Goal: Information Seeking & Learning: Learn about a topic

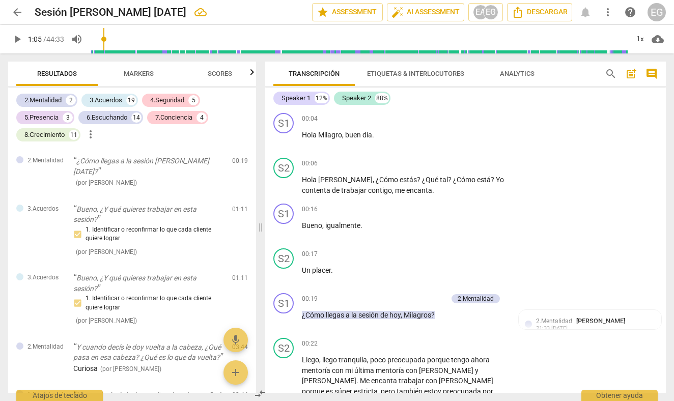
drag, startPoint x: 21, startPoint y: 12, endPoint x: 22, endPoint y: 25, distance: 13.3
click at [17, 10] on span "arrow_back" at bounding box center [17, 12] width 12 height 12
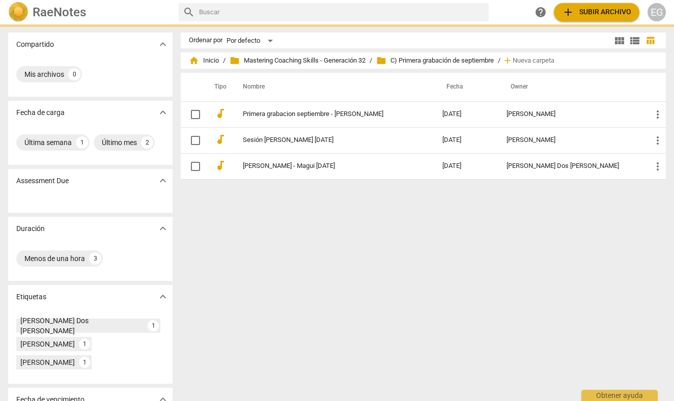
click at [17, 10] on img at bounding box center [18, 12] width 20 height 20
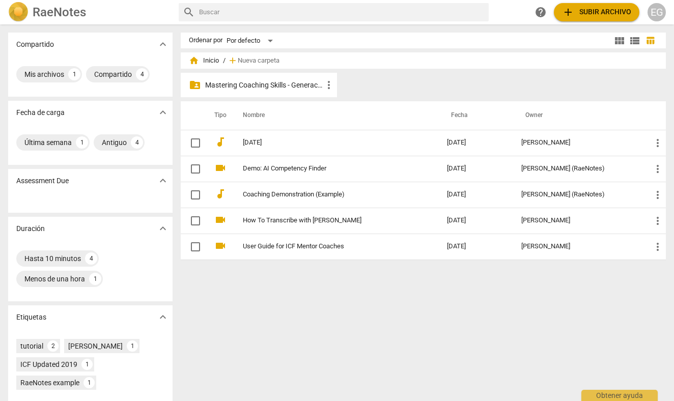
click at [272, 85] on p "Mastering Coaching Skills - Generación 32" at bounding box center [264, 85] width 118 height 11
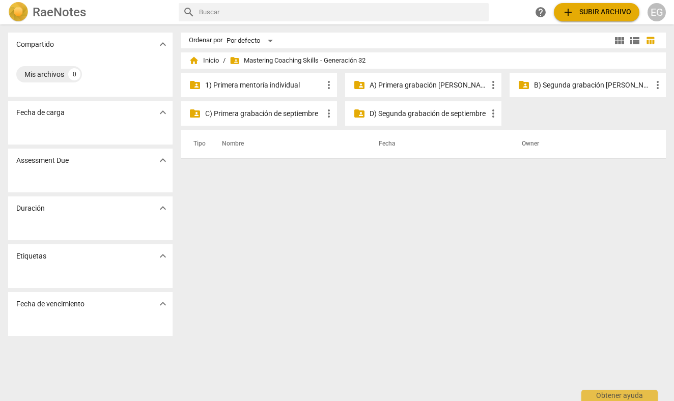
click at [267, 115] on p "C) Primera grabación de septiembre" at bounding box center [264, 113] width 118 height 11
click at [412, 118] on p "D) Segunda grabación de septiembre" at bounding box center [429, 113] width 118 height 11
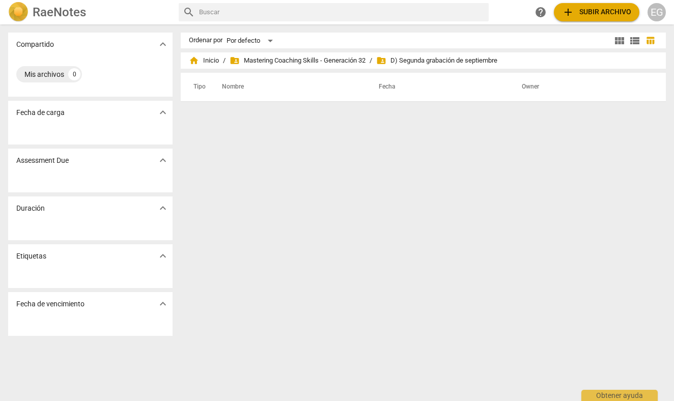
click at [444, 60] on span "folder_shared D) Segunda grabación de septiembre" at bounding box center [436, 60] width 121 height 10
click at [337, 61] on span "folder_shared Mastering Coaching Skills - Generación 32" at bounding box center [298, 60] width 136 height 10
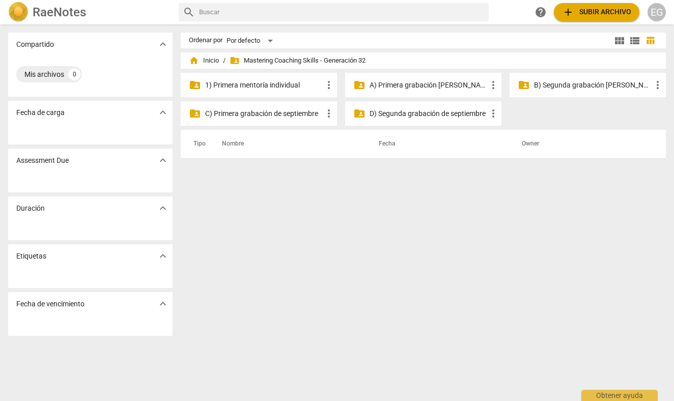
click at [281, 116] on p "C) Primera grabación de septiembre" at bounding box center [264, 113] width 118 height 11
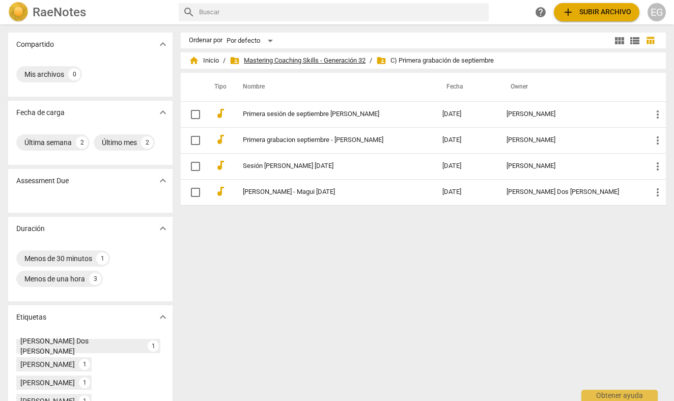
click at [334, 61] on span "folder_shared Mastering Coaching Skills - Generación 32" at bounding box center [298, 60] width 136 height 10
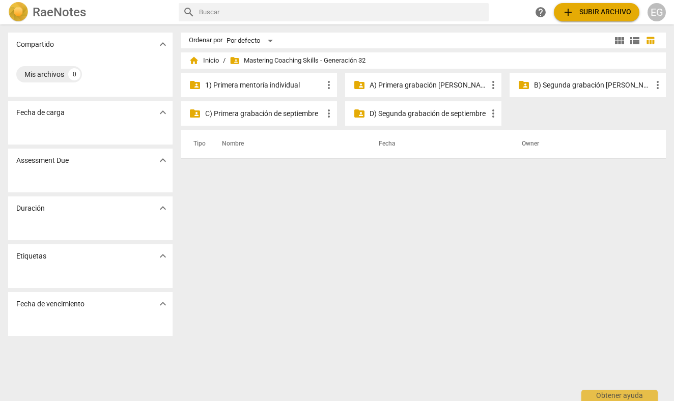
click at [409, 81] on p "A) Primera grabación [PERSON_NAME]" at bounding box center [429, 85] width 118 height 11
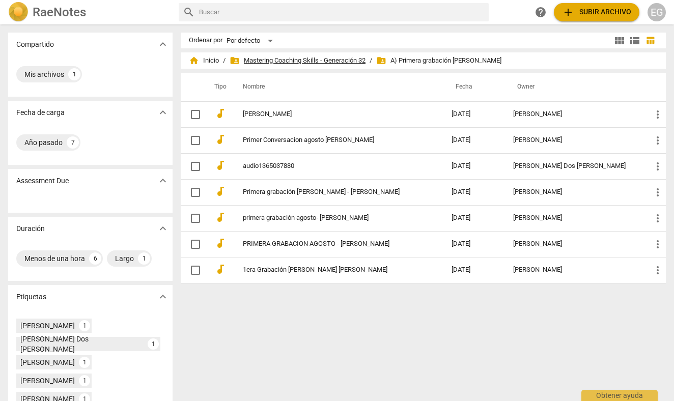
click at [282, 63] on span "folder_shared Mastering Coaching Skills - Generación 32" at bounding box center [298, 60] width 136 height 10
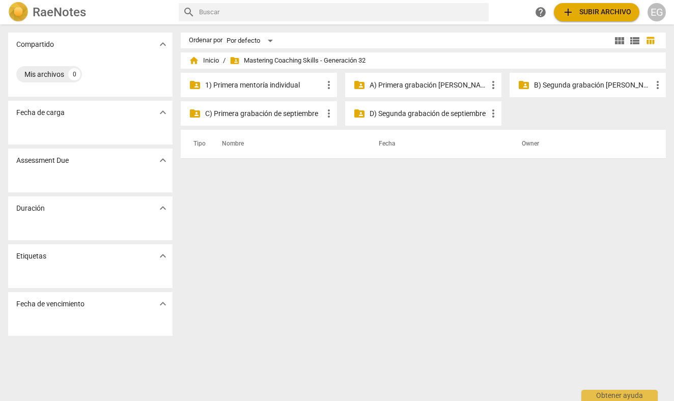
click at [561, 85] on p "B) Segunda grabación [PERSON_NAME]" at bounding box center [593, 85] width 118 height 11
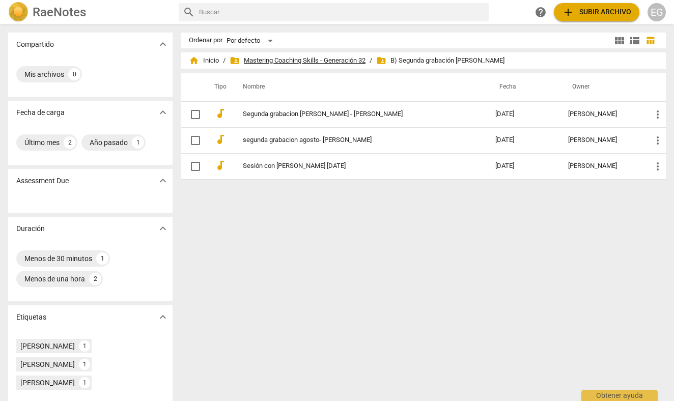
click at [352, 62] on span "folder_shared Mastering Coaching Skills - Generación 32" at bounding box center [298, 60] width 136 height 10
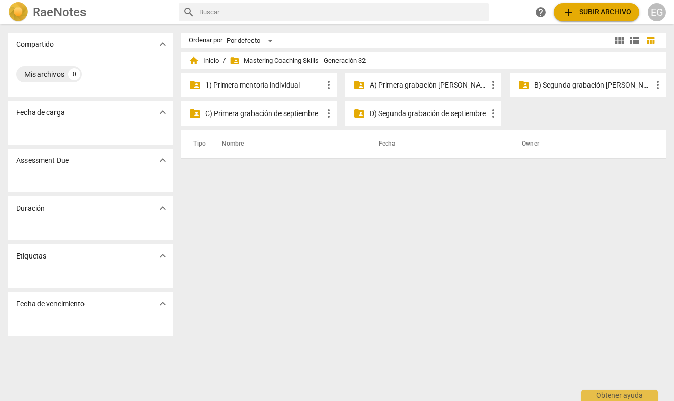
click at [279, 84] on p "1) Primera mentoría individual" at bounding box center [264, 85] width 118 height 11
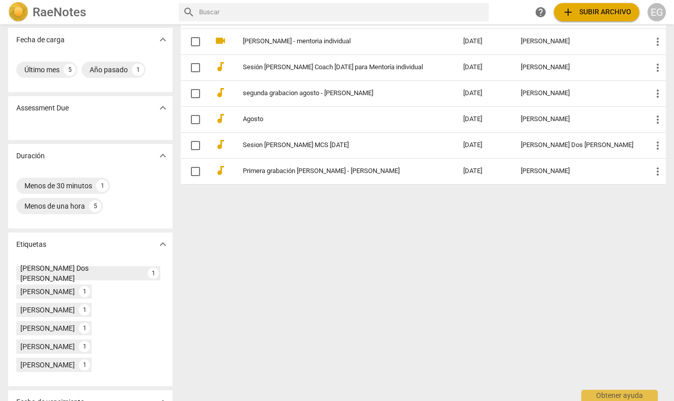
scroll to position [74, 0]
click at [75, 304] on div "[PERSON_NAME]" at bounding box center [47, 309] width 54 height 10
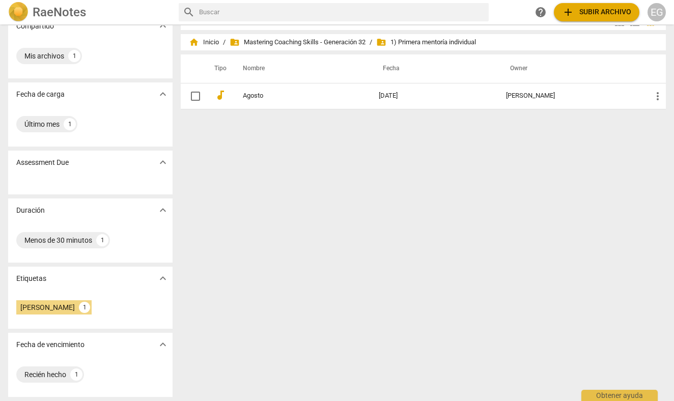
scroll to position [18, 0]
click at [43, 373] on div "Recién hecho" at bounding box center [45, 375] width 42 height 10
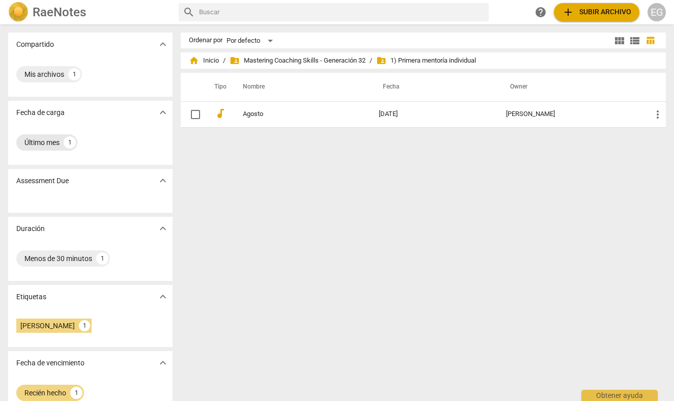
click at [43, 143] on div "Último mes" at bounding box center [41, 142] width 35 height 10
click at [54, 74] on div "Mis archivos" at bounding box center [44, 74] width 40 height 10
click at [286, 60] on span "folder_shared Mastering Coaching Skills - Generación 32" at bounding box center [298, 60] width 136 height 10
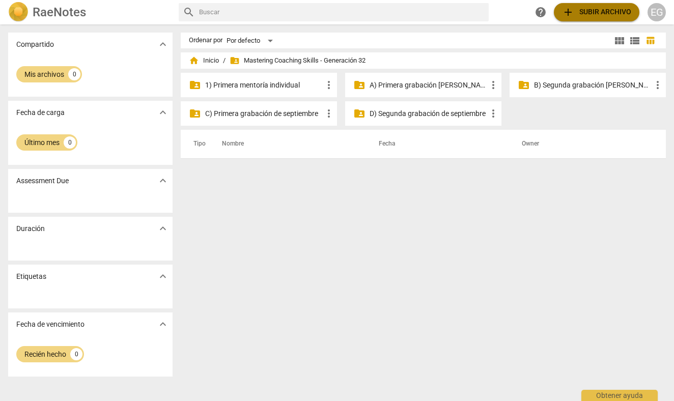
click at [578, 11] on span "add Subir archivo" at bounding box center [596, 12] width 69 height 12
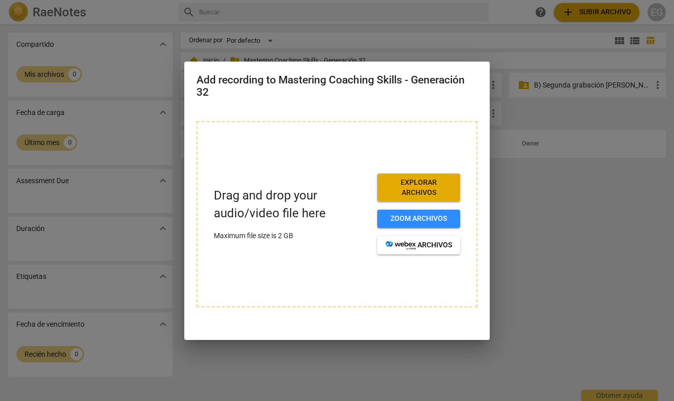
click at [502, 220] on div at bounding box center [337, 200] width 674 height 401
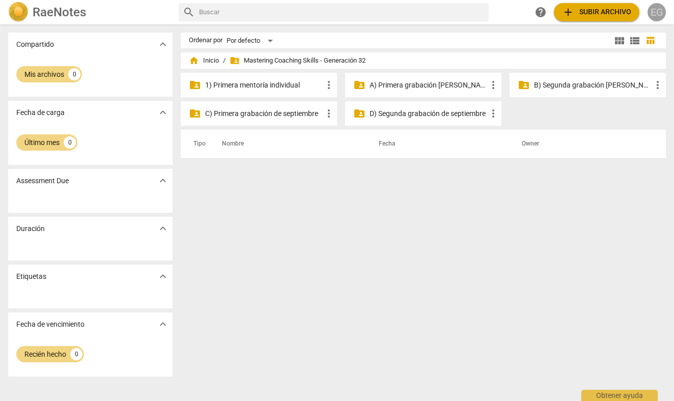
click at [657, 13] on div "EG" at bounding box center [656, 12] width 18 height 18
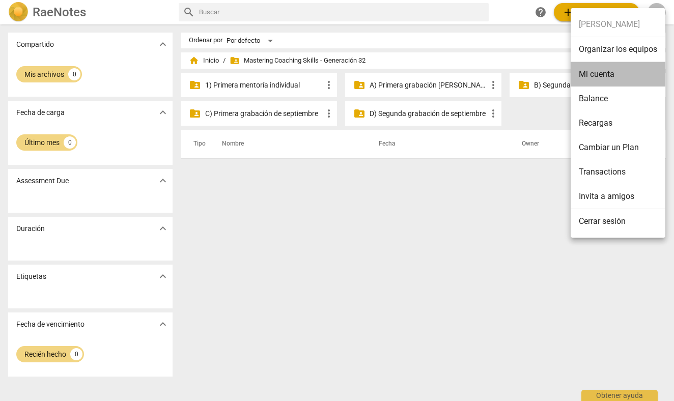
click at [598, 77] on li "Mi cuenta" at bounding box center [618, 74] width 95 height 24
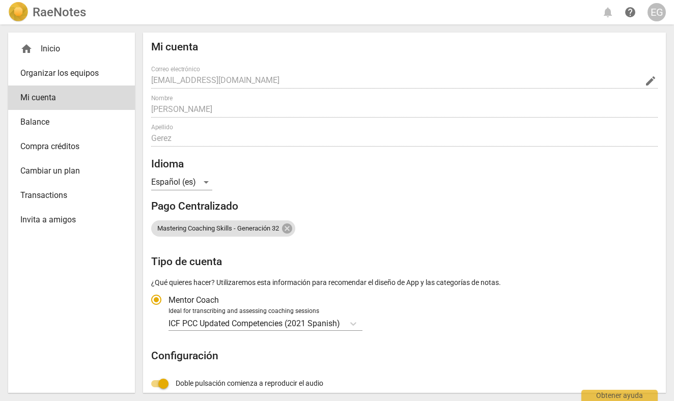
click at [656, 13] on div "EG" at bounding box center [656, 12] width 18 height 18
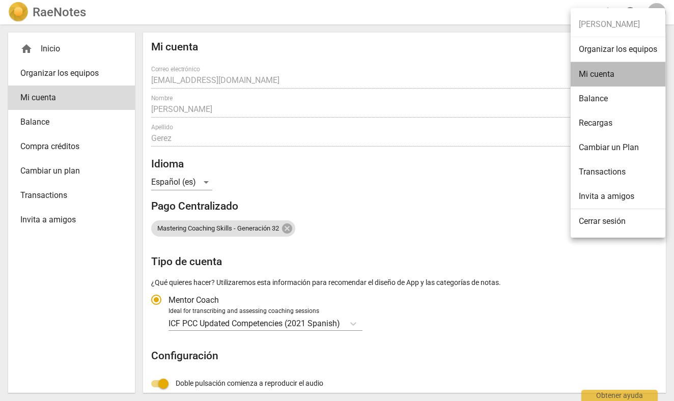
click at [600, 71] on li "Mi cuenta" at bounding box center [618, 74] width 95 height 24
radio input "false"
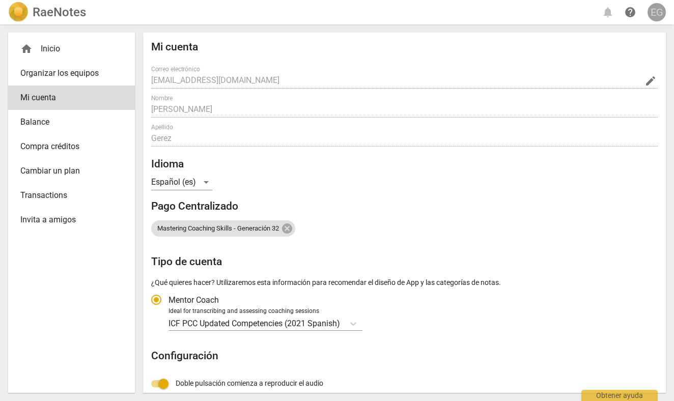
click at [659, 13] on div "EG" at bounding box center [656, 12] width 18 height 18
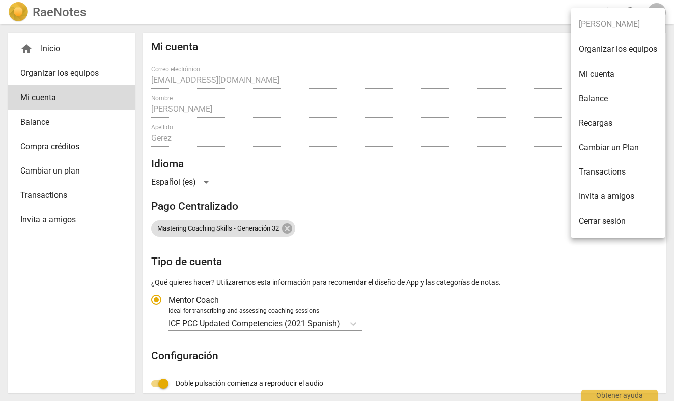
click at [594, 97] on li "Balance" at bounding box center [618, 99] width 95 height 24
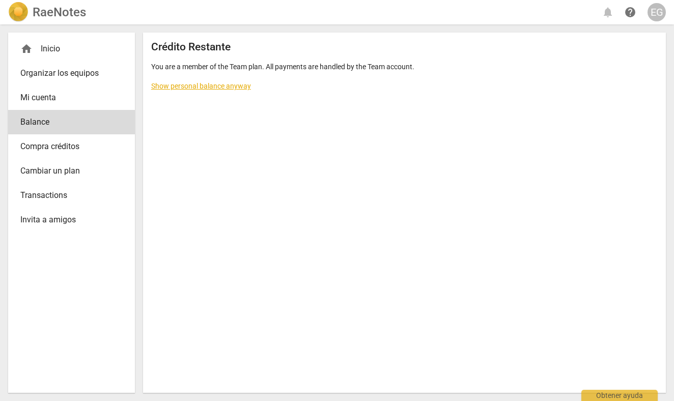
click at [655, 10] on div "EG" at bounding box center [656, 12] width 18 height 18
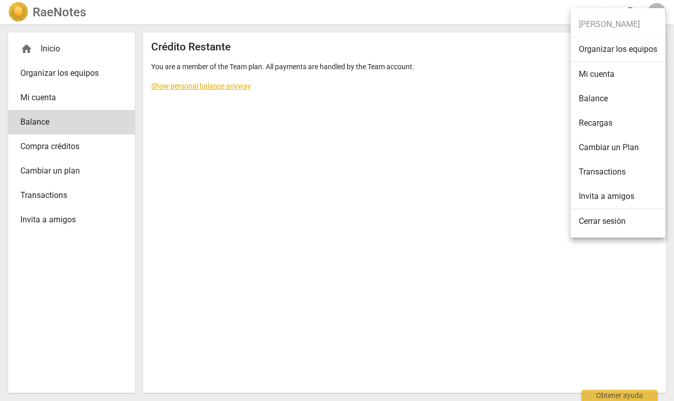
click at [538, 75] on div at bounding box center [337, 200] width 674 height 401
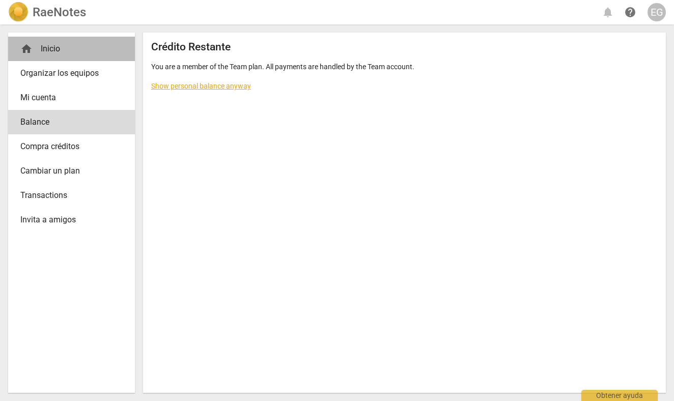
click at [52, 52] on div "home Inicio" at bounding box center [67, 49] width 94 height 12
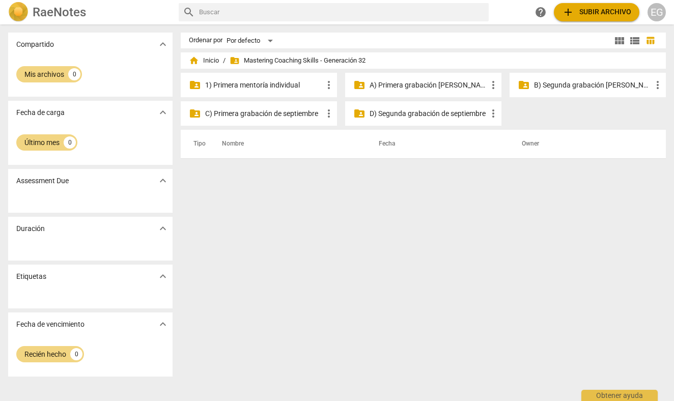
click at [265, 86] on p "1) Primera mentoría individual" at bounding box center [264, 85] width 118 height 11
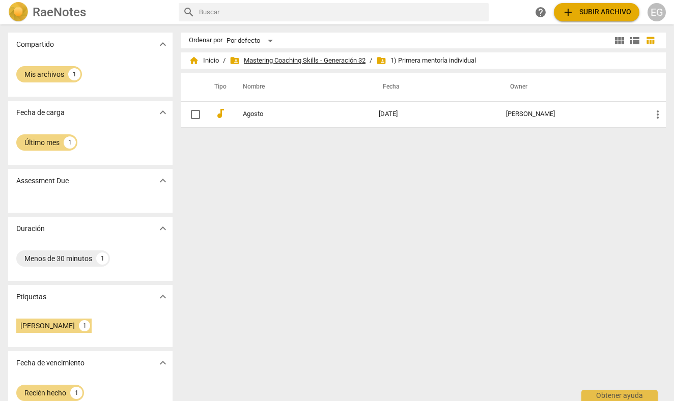
click at [306, 57] on span "folder_shared Mastering Coaching Skills - Generación 32" at bounding box center [298, 60] width 136 height 10
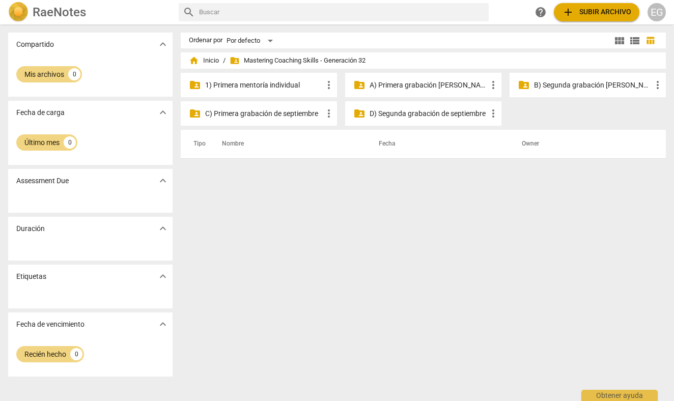
click at [402, 86] on p "A) Primera grabación [PERSON_NAME]" at bounding box center [429, 85] width 118 height 11
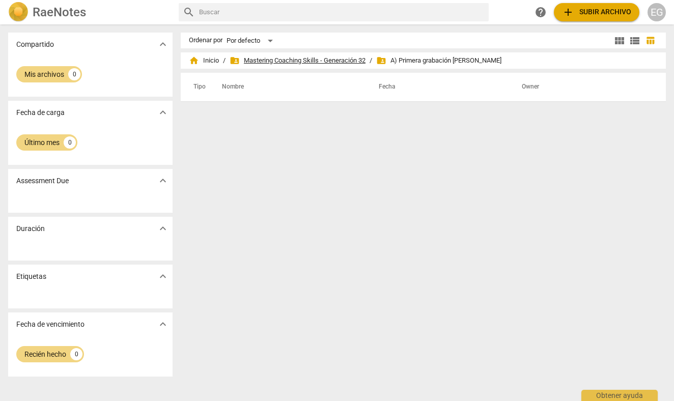
click at [309, 58] on span "folder_shared Mastering Coaching Skills - Generación 32" at bounding box center [298, 60] width 136 height 10
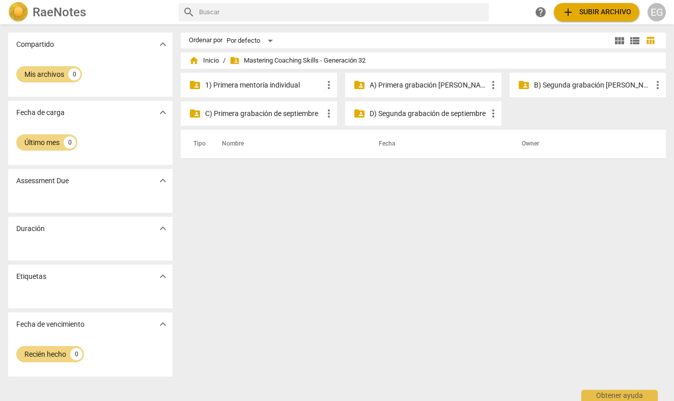
click at [575, 83] on p "B) Segunda grabación [PERSON_NAME]" at bounding box center [593, 85] width 118 height 11
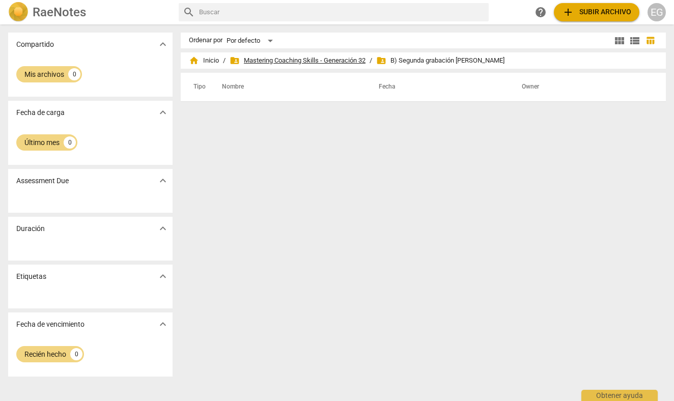
click at [317, 61] on span "folder_shared Mastering Coaching Skills - Generación 32" at bounding box center [298, 60] width 136 height 10
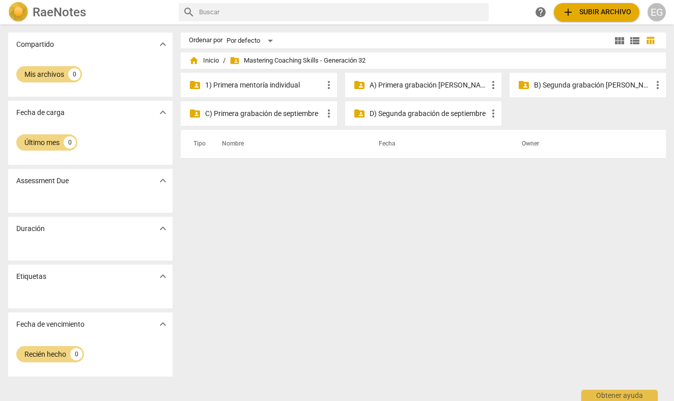
click at [279, 114] on p "C) Primera grabación de septiembre" at bounding box center [264, 113] width 118 height 11
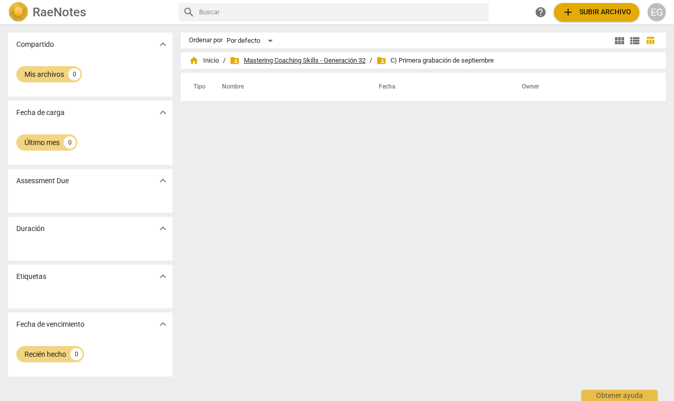
click at [314, 58] on span "folder_shared Mastering Coaching Skills - Generación 32" at bounding box center [298, 60] width 136 height 10
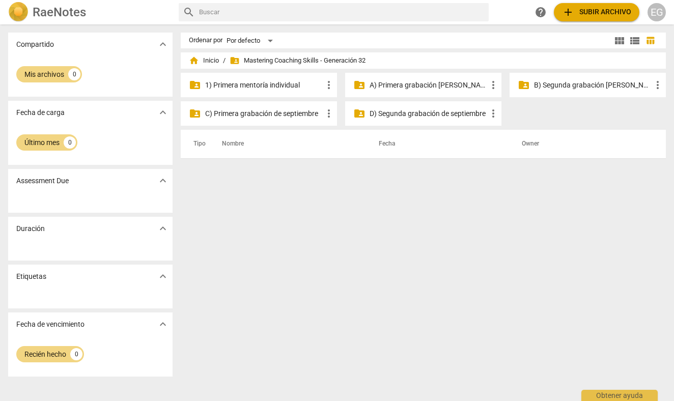
click at [402, 112] on p "D) Segunda grabación de septiembre" at bounding box center [429, 113] width 118 height 11
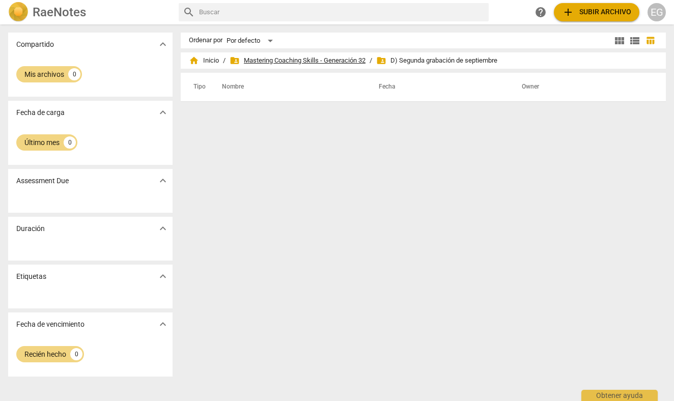
click at [306, 61] on span "folder_shared Mastering Coaching Skills - Generación 32" at bounding box center [298, 60] width 136 height 10
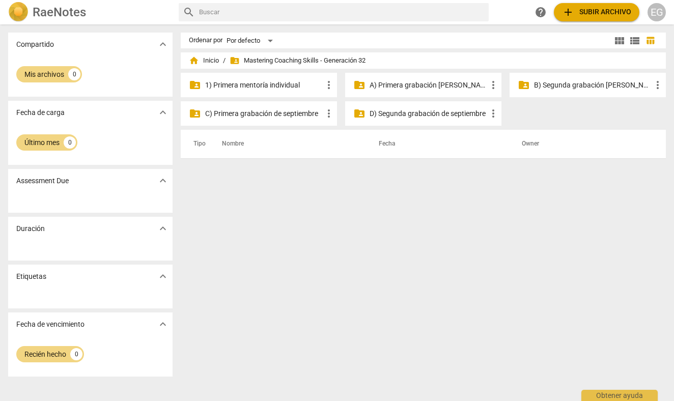
click at [661, 10] on div "EG" at bounding box center [656, 12] width 18 height 18
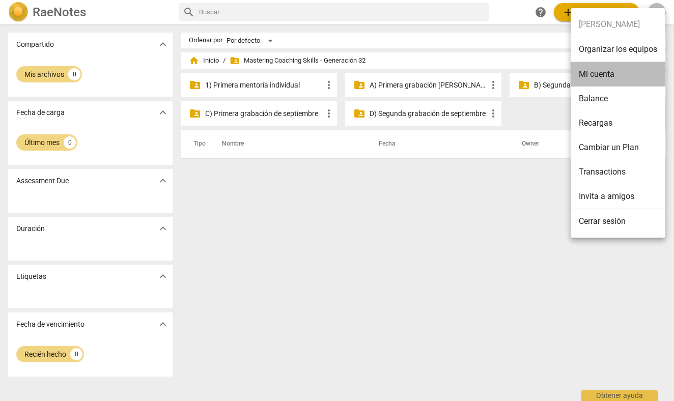
click at [605, 71] on li "Mi cuenta" at bounding box center [618, 74] width 95 height 24
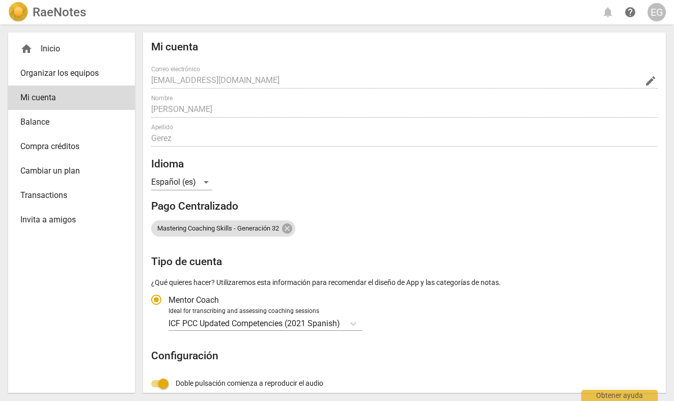
radio input "false"
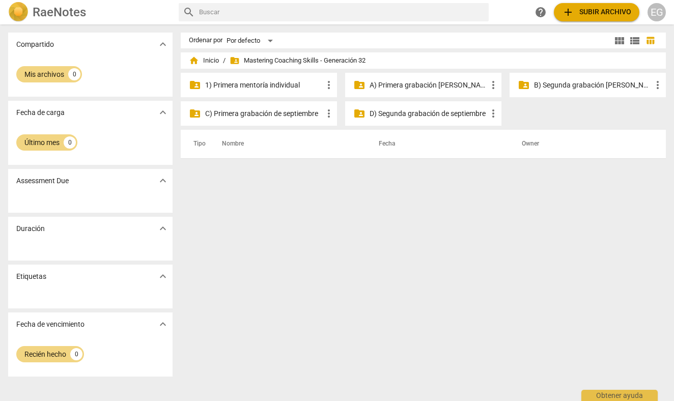
click at [236, 86] on p "1) Primera mentoría individual" at bounding box center [264, 85] width 118 height 11
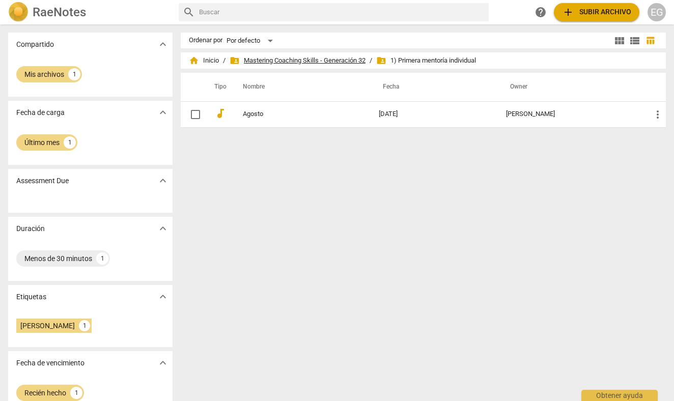
click at [309, 61] on span "folder_shared Mastering Coaching Skills - Generación 32" at bounding box center [298, 60] width 136 height 10
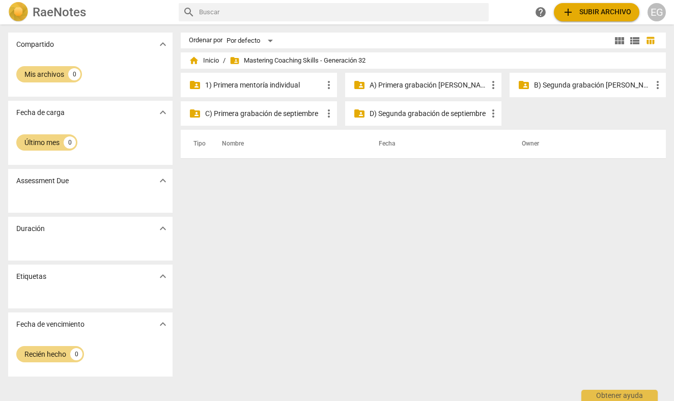
click at [281, 112] on p "C) Primera grabación de septiembre" at bounding box center [264, 113] width 118 height 11
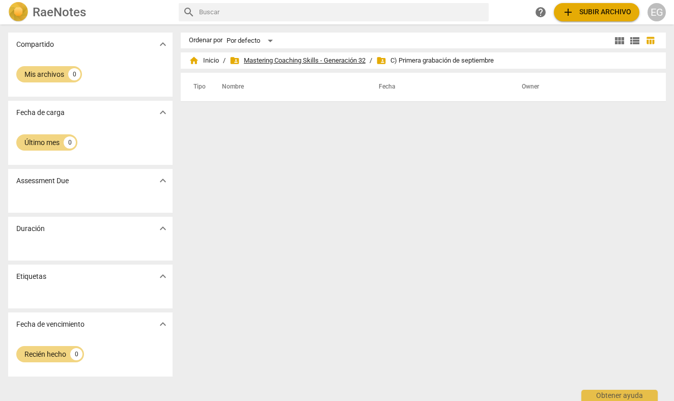
click at [349, 61] on span "folder_shared Mastering Coaching Skills - Generación 32" at bounding box center [298, 60] width 136 height 10
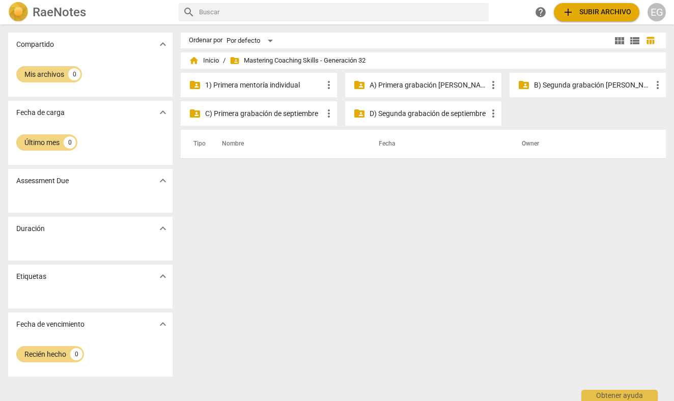
click at [403, 115] on p "D) Segunda grabación de septiembre" at bounding box center [429, 113] width 118 height 11
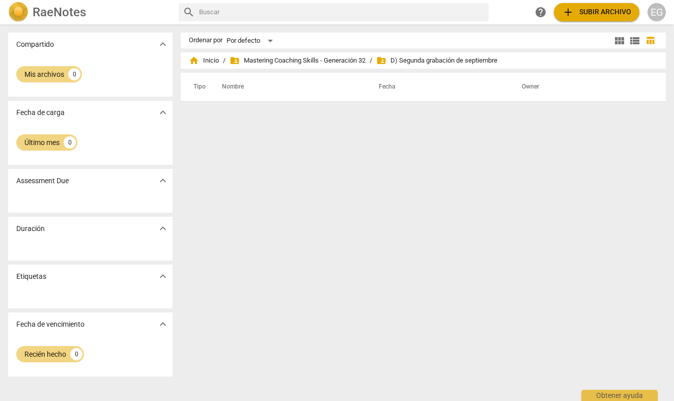
click at [339, 54] on div "home Inicio / folder_shared Mastering Coaching Skills - Generación 32 / folder_…" at bounding box center [423, 60] width 469 height 16
click at [336, 60] on span "folder_shared Mastering Coaching Skills - Generación 32" at bounding box center [298, 60] width 136 height 10
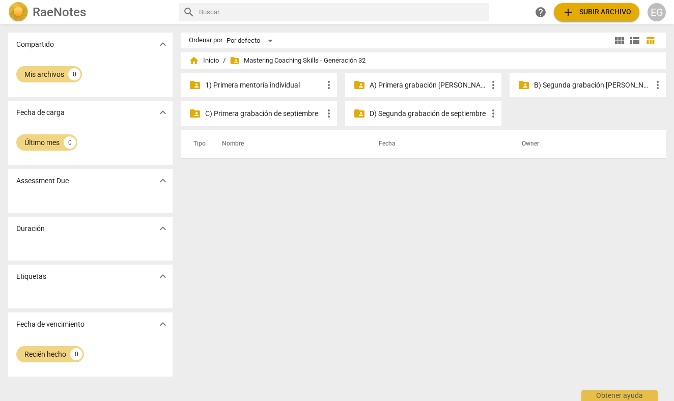
click at [561, 86] on p "B) Segunda grabación [PERSON_NAME]" at bounding box center [593, 85] width 118 height 11
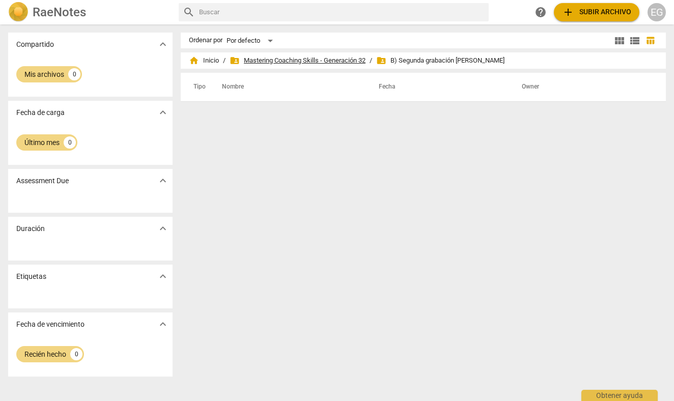
click at [349, 61] on span "folder_shared Mastering Coaching Skills - Generación 32" at bounding box center [298, 60] width 136 height 10
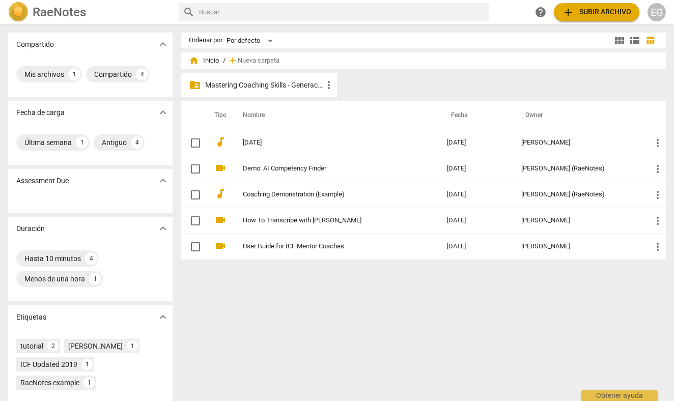
click at [273, 82] on p "Mastering Coaching Skills - Generación 32" at bounding box center [264, 85] width 118 height 11
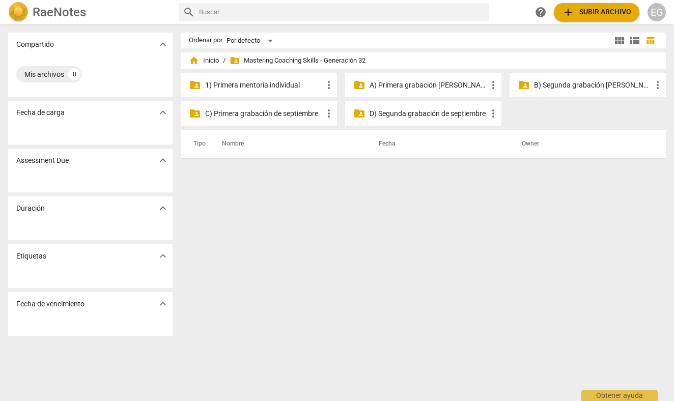
click at [295, 115] on p "C) Primera grabación de septiembre" at bounding box center [264, 113] width 118 height 11
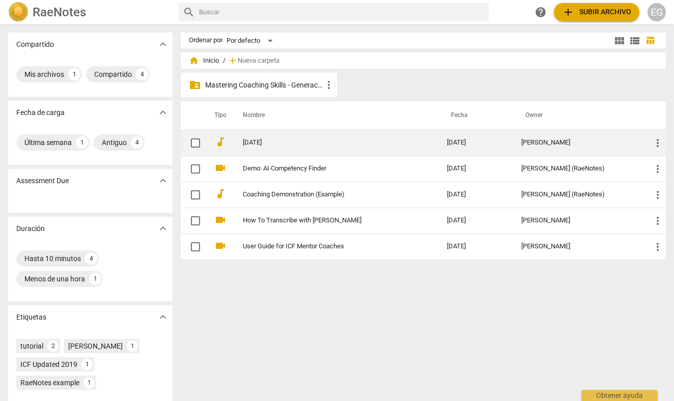
click at [656, 140] on span "more_vert" at bounding box center [658, 143] width 12 height 12
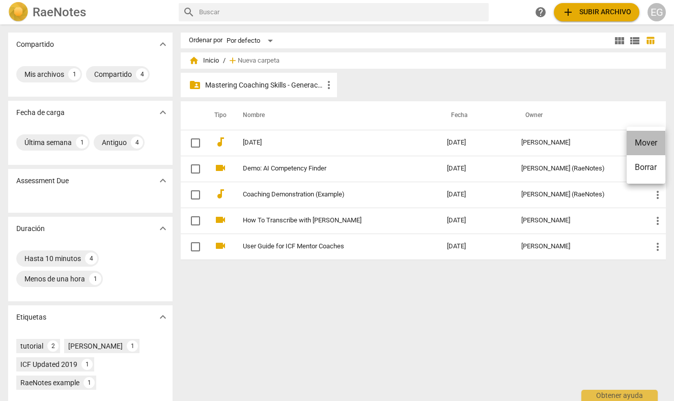
click at [648, 140] on li "Mover" at bounding box center [646, 143] width 39 height 24
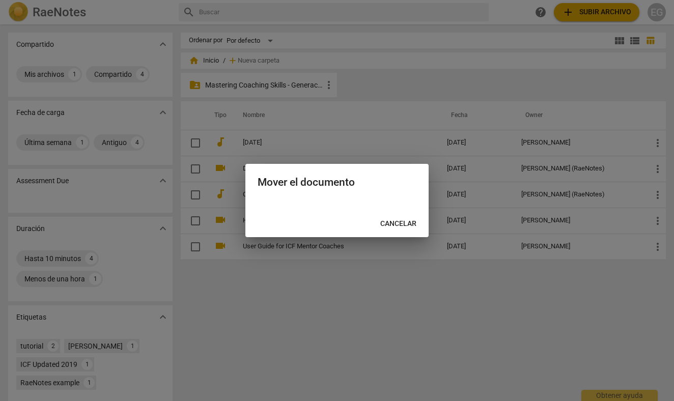
click at [365, 135] on div at bounding box center [337, 200] width 674 height 401
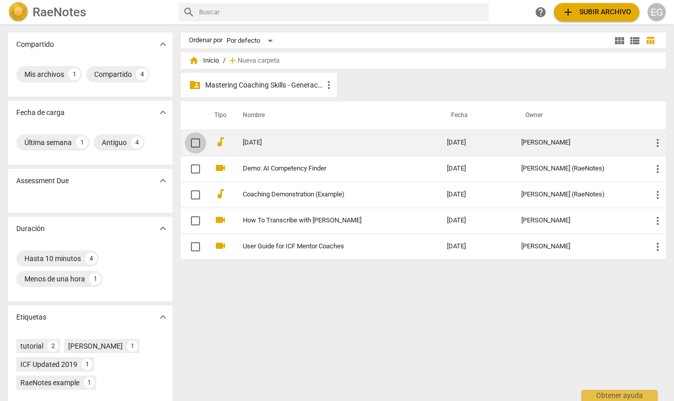
click at [199, 142] on input "checkbox" at bounding box center [195, 143] width 21 height 12
click at [654, 144] on span "more_vert" at bounding box center [658, 143] width 12 height 12
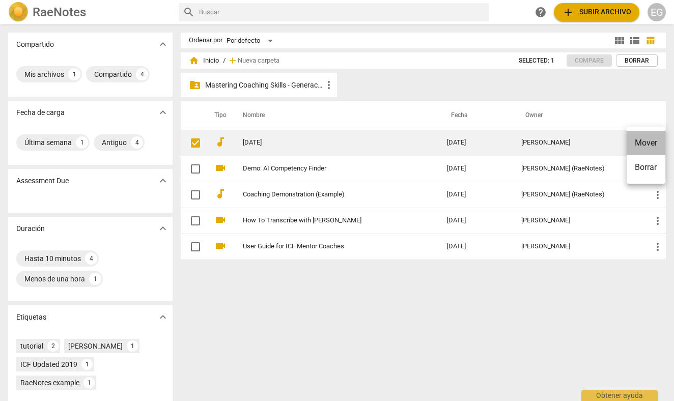
click at [654, 144] on li "Mover" at bounding box center [646, 143] width 39 height 24
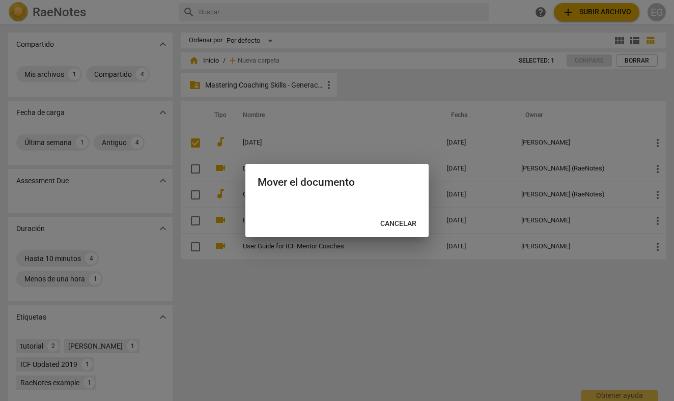
click at [378, 272] on div at bounding box center [337, 200] width 674 height 401
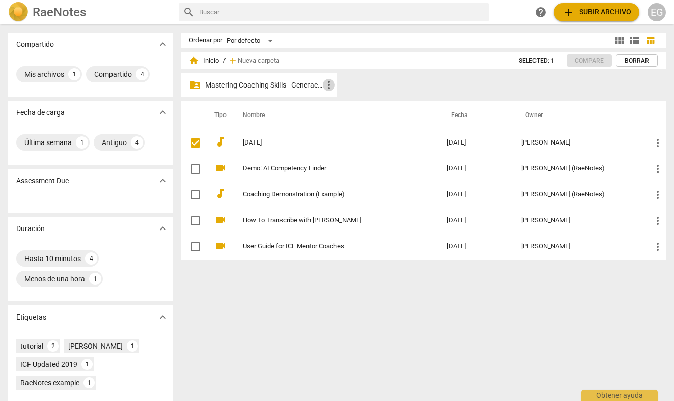
click at [327, 87] on span "more_vert" at bounding box center [329, 85] width 12 height 12
click at [211, 333] on div at bounding box center [337, 200] width 674 height 401
drag, startPoint x: 211, startPoint y: 140, endPoint x: 243, endPoint y: 90, distance: 60.2
click at [243, 90] on div "home Inicio / add Nueva carpeta Selected: 1 Compare Borrar folder_shared Master…" at bounding box center [427, 163] width 493 height 212
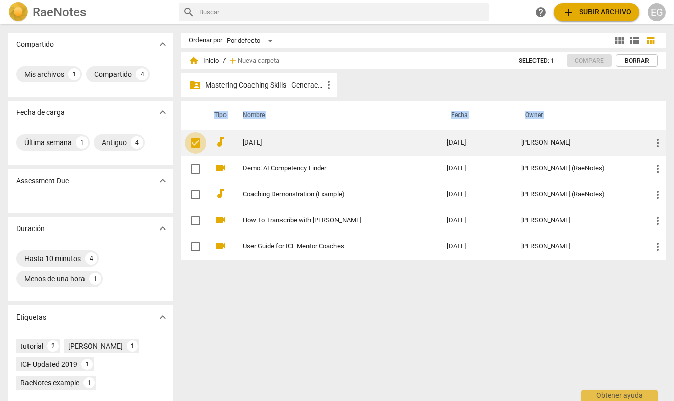
click at [195, 145] on input "checkbox" at bounding box center [195, 143] width 21 height 12
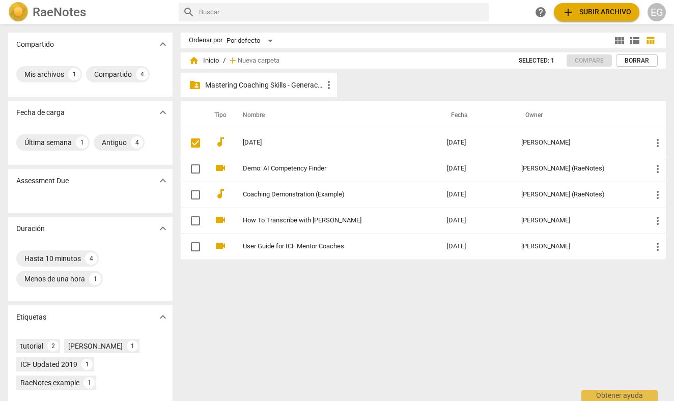
click at [214, 308] on div "Ordenar por Por defecto view_module view_list table_chart home Inicio / add Nue…" at bounding box center [427, 213] width 493 height 360
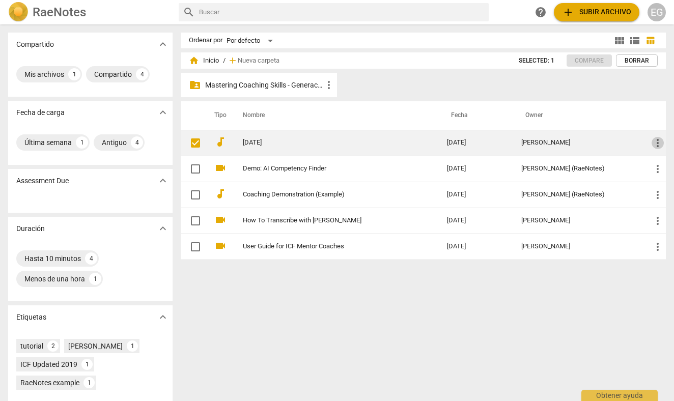
click at [656, 141] on span "more_vert" at bounding box center [658, 143] width 12 height 12
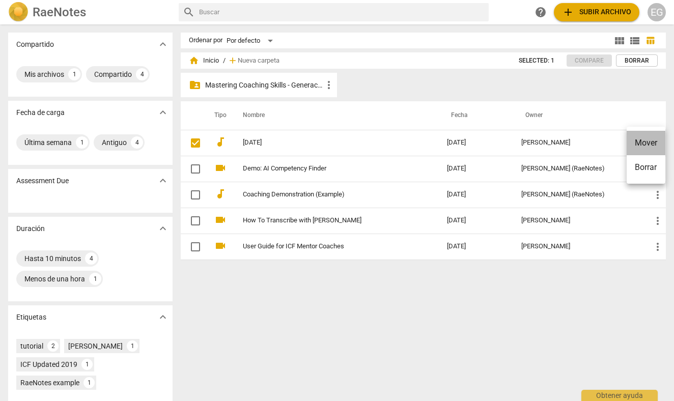
click at [645, 141] on li "Mover" at bounding box center [646, 143] width 39 height 24
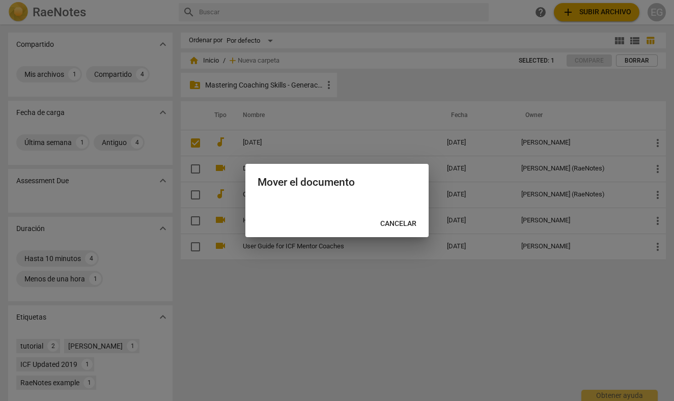
click at [309, 184] on h2 "Mover el documento" at bounding box center [337, 182] width 159 height 13
click at [404, 223] on span "Cancelar" at bounding box center [398, 224] width 36 height 10
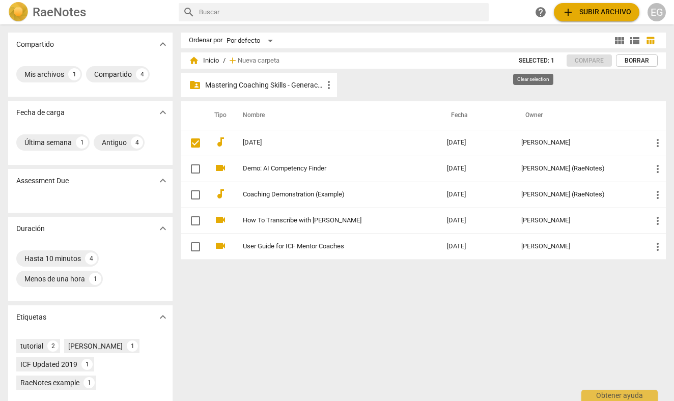
click at [535, 60] on span "Selected: 1" at bounding box center [537, 61] width 36 height 9
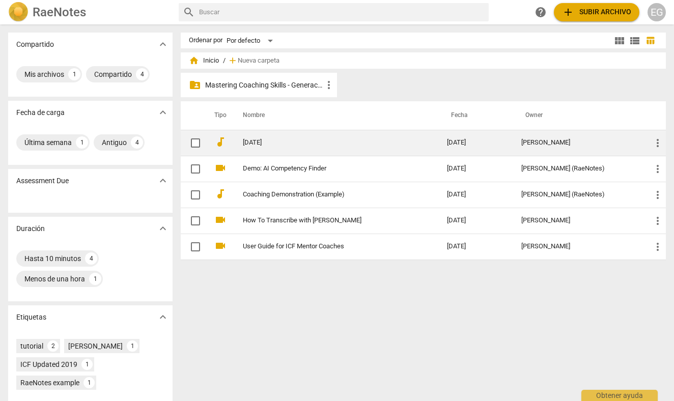
click at [195, 143] on input "checkbox" at bounding box center [195, 143] width 21 height 12
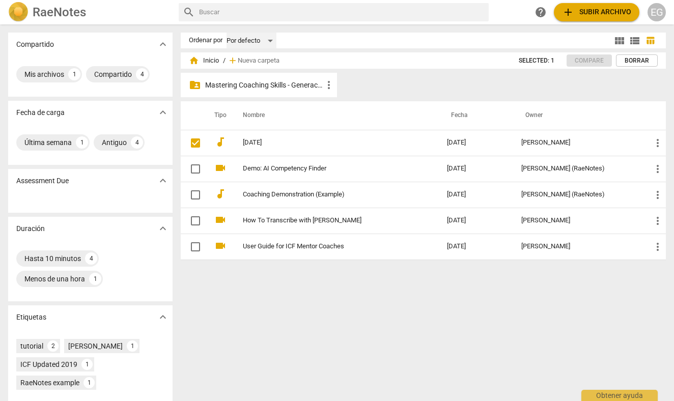
click at [270, 40] on div "Por defecto" at bounding box center [252, 41] width 50 height 16
click at [270, 40] on li "Por defecto" at bounding box center [257, 40] width 60 height 19
checkbox input "true"
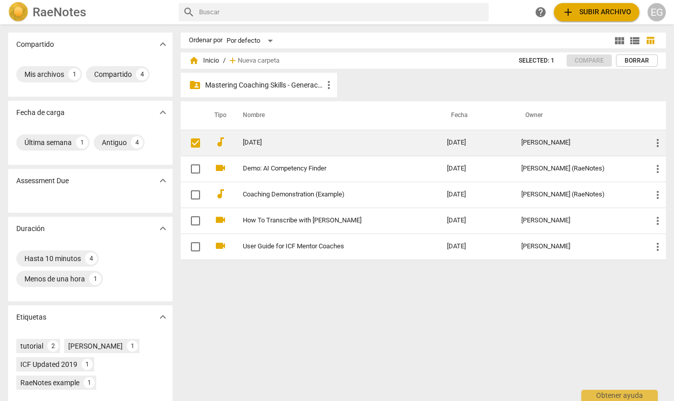
drag, startPoint x: 210, startPoint y: 140, endPoint x: 196, endPoint y: 142, distance: 14.4
click at [196, 142] on tr "audiotrack [DATE]-09-23 [PERSON_NAME] more_vert" at bounding box center [423, 143] width 485 height 26
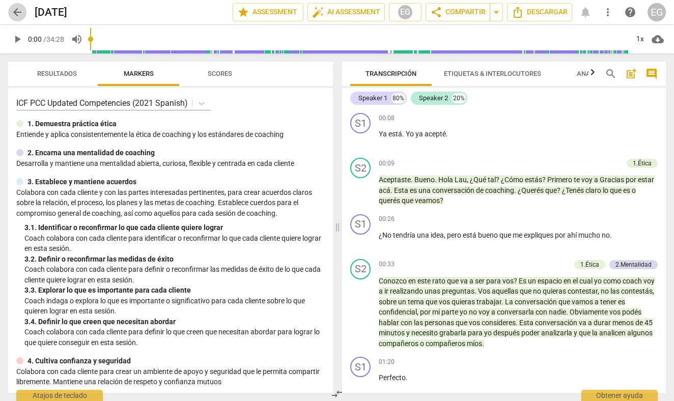
click at [19, 14] on span "arrow_back" at bounding box center [17, 12] width 12 height 12
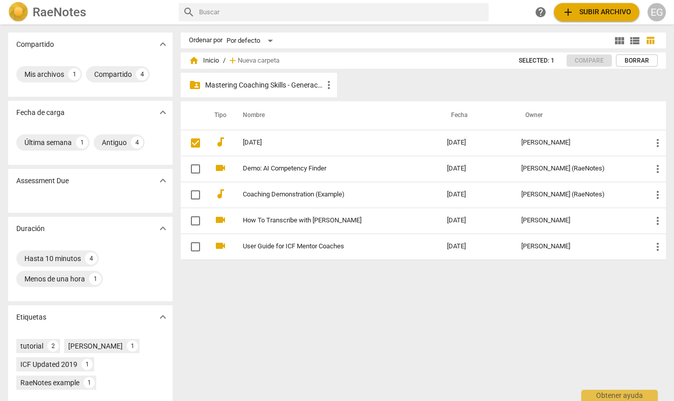
click at [327, 87] on span "more_vert" at bounding box center [329, 85] width 12 height 12
click at [390, 87] on div at bounding box center [337, 200] width 674 height 401
click at [330, 84] on span "more_vert" at bounding box center [329, 85] width 12 height 12
click at [343, 83] on li "Mover" at bounding box center [340, 85] width 39 height 24
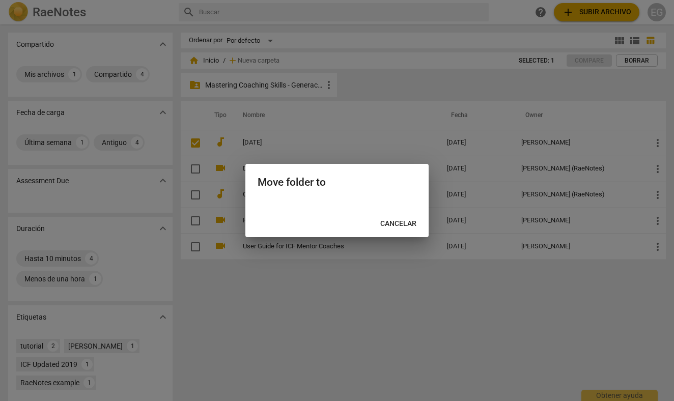
click at [323, 279] on div at bounding box center [337, 200] width 674 height 401
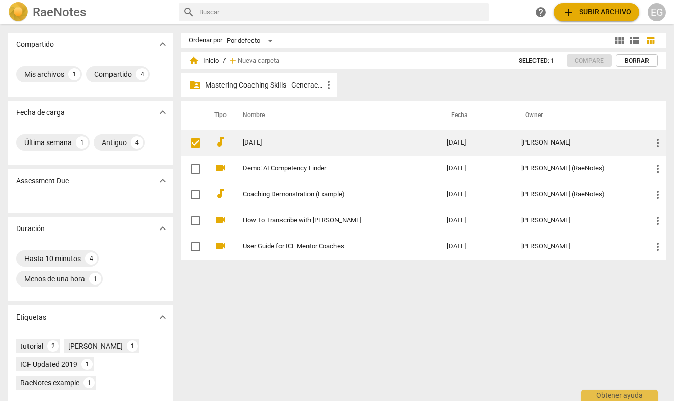
click at [266, 146] on link "[DATE]" at bounding box center [326, 143] width 167 height 8
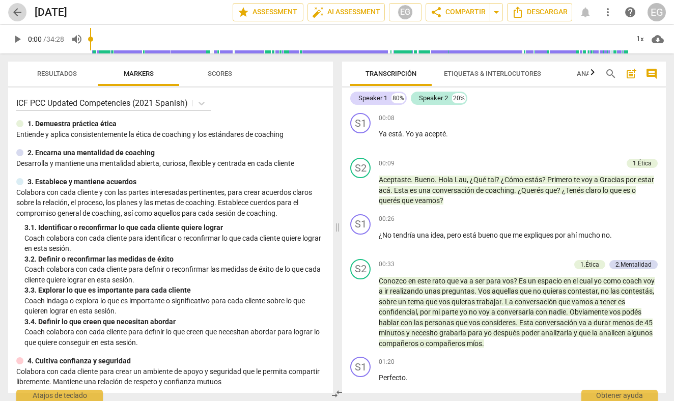
click at [16, 11] on span "arrow_back" at bounding box center [17, 12] width 12 height 12
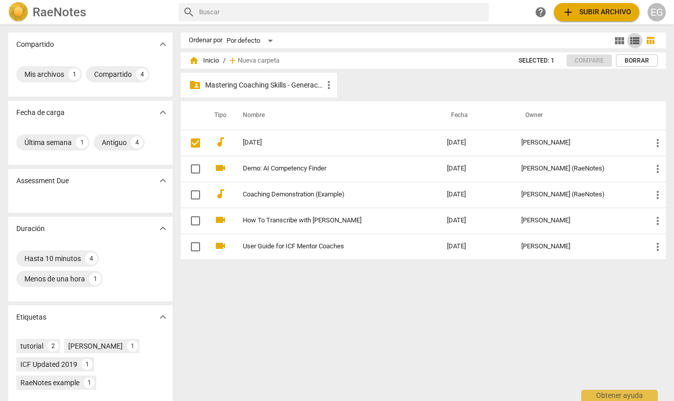
click at [635, 39] on span "view_list" at bounding box center [635, 41] width 12 height 12
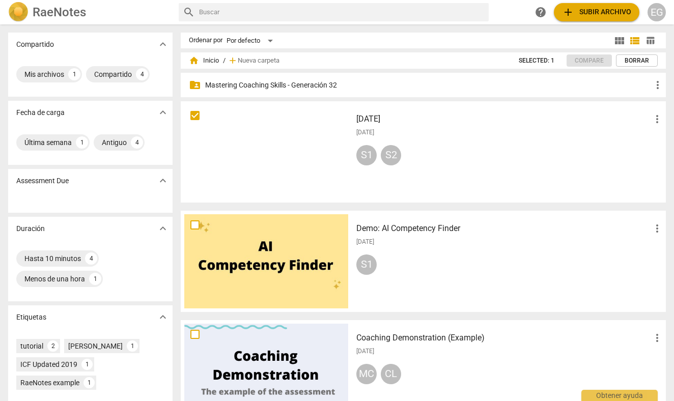
click at [266, 153] on div at bounding box center [266, 152] width 164 height 94
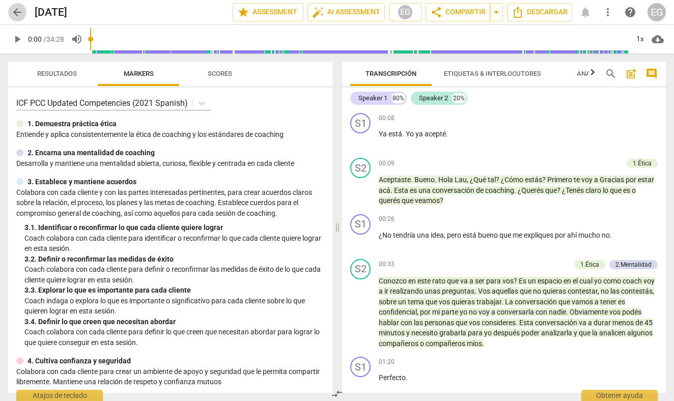
click at [20, 14] on span "arrow_back" at bounding box center [17, 12] width 12 height 12
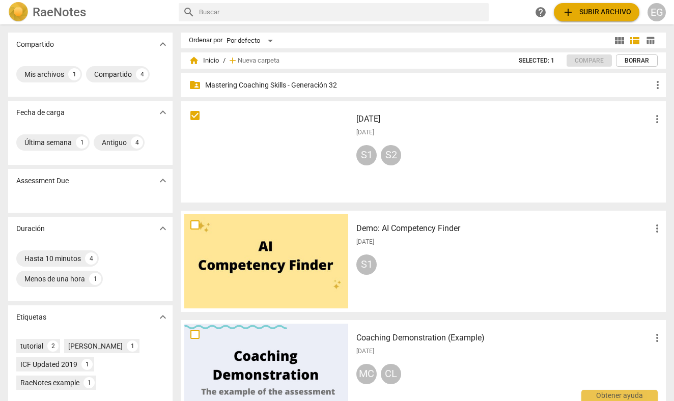
click at [209, 120] on div at bounding box center [266, 152] width 164 height 94
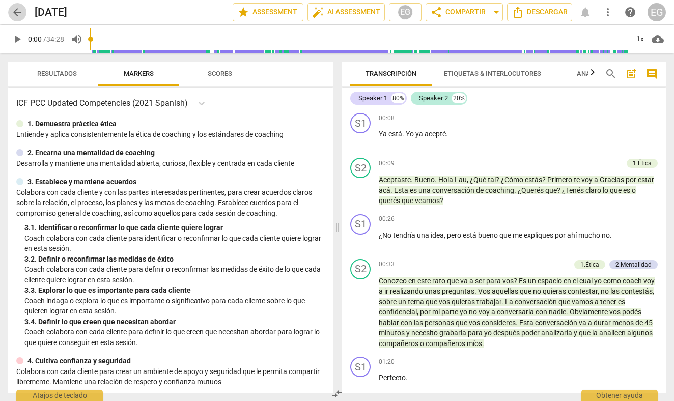
click at [16, 13] on span "arrow_back" at bounding box center [17, 12] width 12 height 12
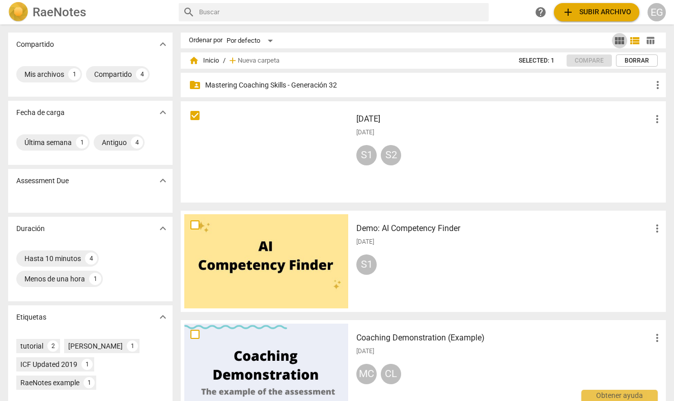
click at [615, 40] on span "view_module" at bounding box center [619, 41] width 12 height 12
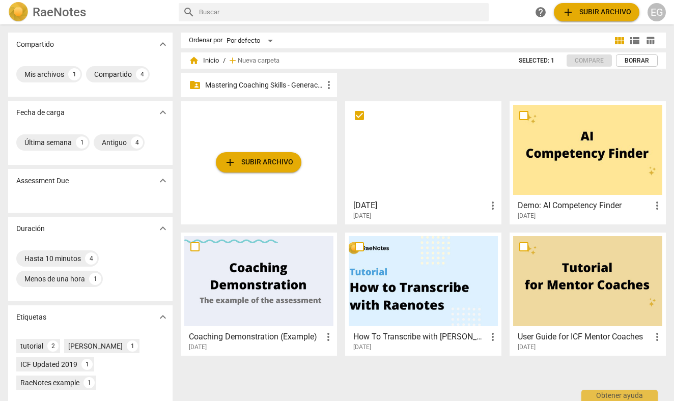
click at [647, 39] on span "table_chart" at bounding box center [650, 41] width 10 height 10
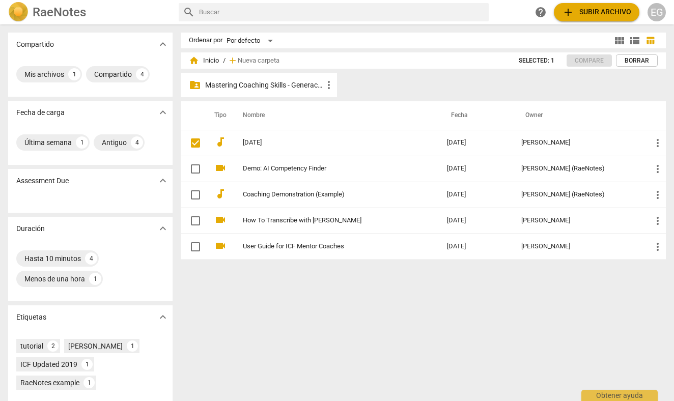
click at [281, 79] on div "folder_shared Mastering Coaching Skills - Generación 32 more_vert" at bounding box center [259, 85] width 156 height 24
click at [282, 84] on p "Mastering Coaching Skills - Generación 32" at bounding box center [264, 85] width 118 height 11
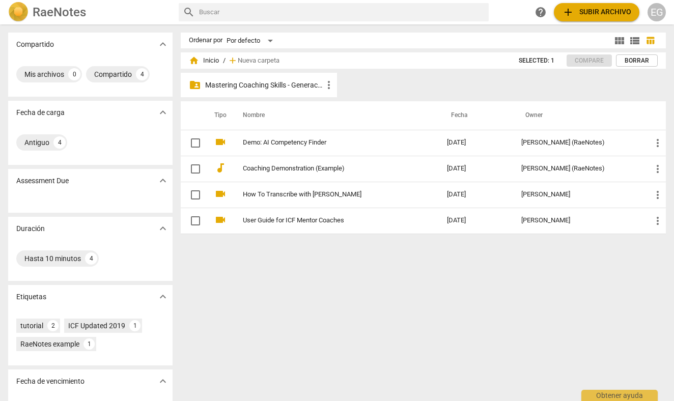
click at [236, 86] on p "Mastering Coaching Skills - Generación 32" at bounding box center [264, 85] width 118 height 11
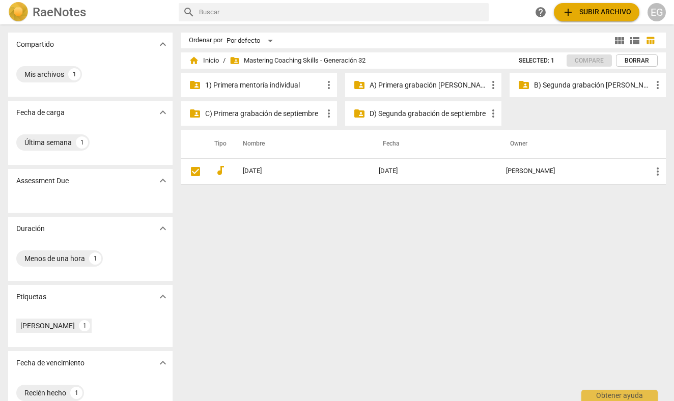
checkbox input "true"
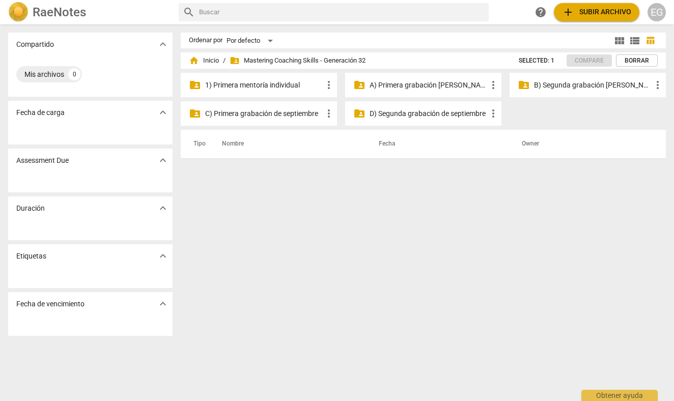
click at [229, 116] on p "C) Primera grabación de septiembre" at bounding box center [264, 113] width 118 height 11
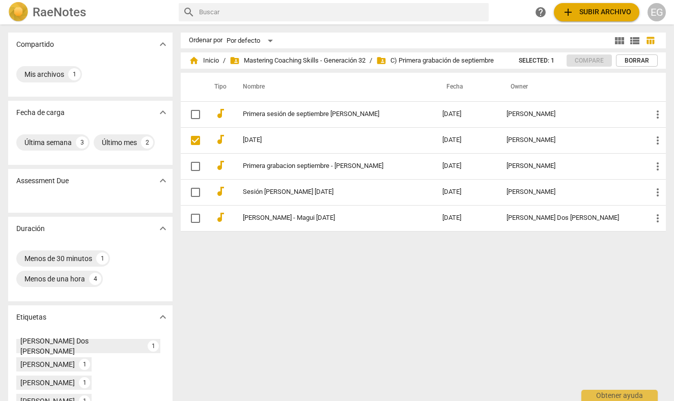
click at [249, 248] on div "Ordenar por Por defecto view_module view_list table_chart home Inicio / folder_…" at bounding box center [427, 213] width 493 height 360
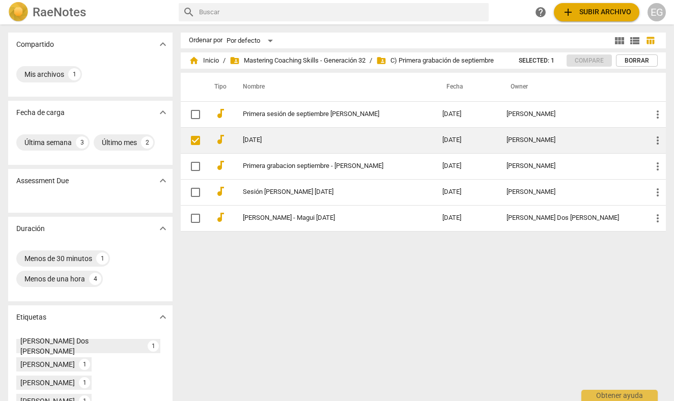
click at [197, 140] on input "checkbox" at bounding box center [195, 140] width 21 height 12
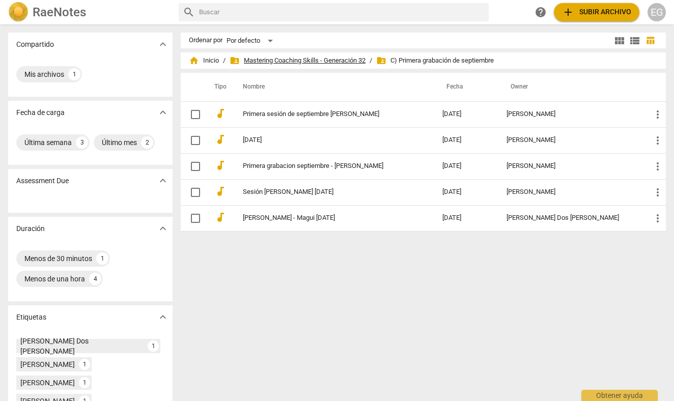
click at [291, 59] on span "folder_shared Mastering Coaching Skills - Generación 32" at bounding box center [298, 60] width 136 height 10
checkbox input "false"
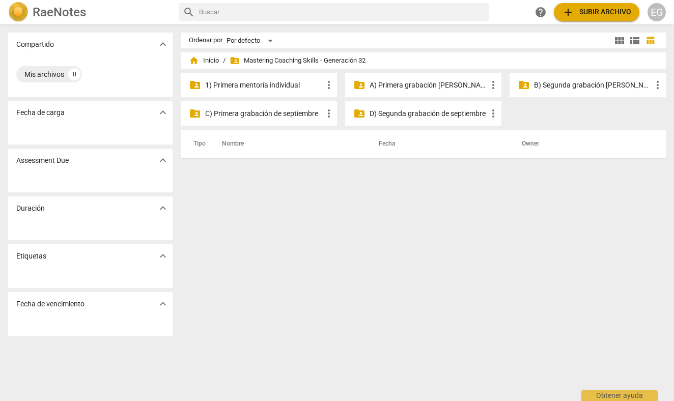
click at [266, 84] on p "1) Primera mentoría individual" at bounding box center [264, 85] width 118 height 11
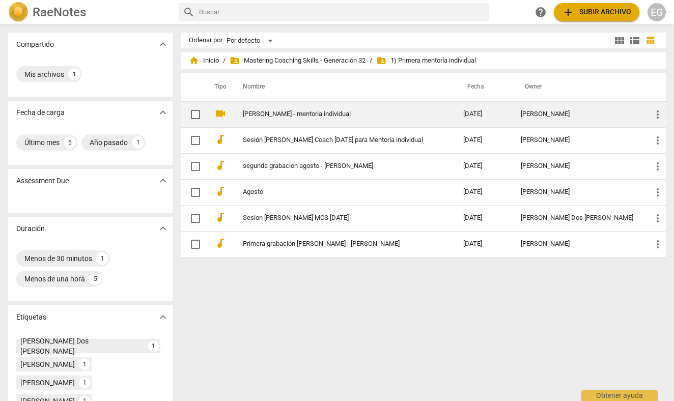
click at [277, 115] on link "[PERSON_NAME] - mentoria individual" at bounding box center [335, 114] width 184 height 8
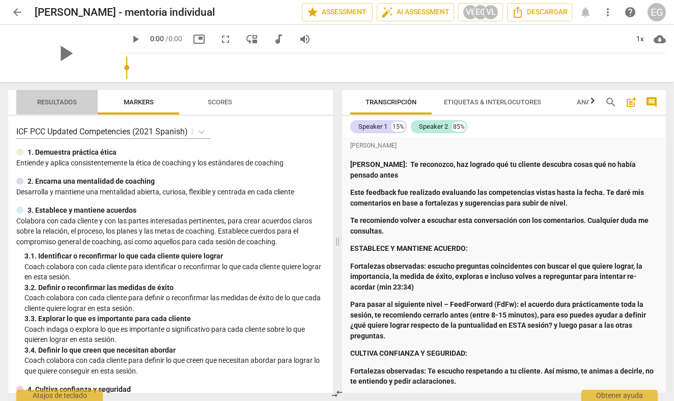
click at [63, 99] on span "Resultados" at bounding box center [57, 102] width 40 height 8
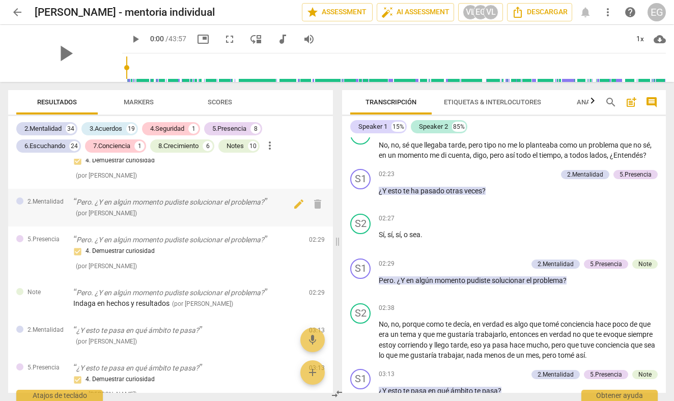
scroll to position [586, 0]
click at [211, 235] on p "Pero. ¿Y en algún momento pudiste solucionar el problema?" at bounding box center [187, 240] width 228 height 11
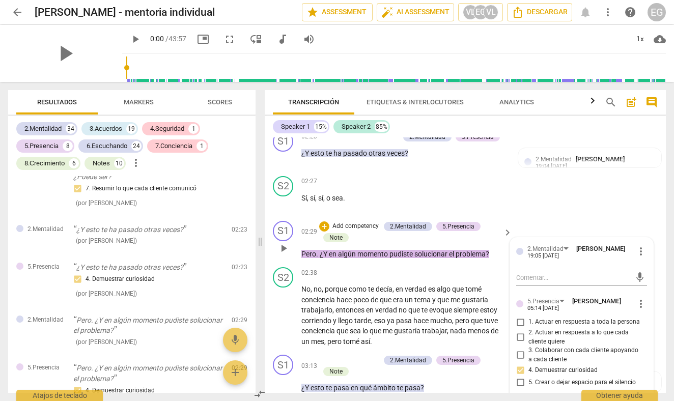
click at [325, 250] on span "¿Y" at bounding box center [324, 254] width 9 height 8
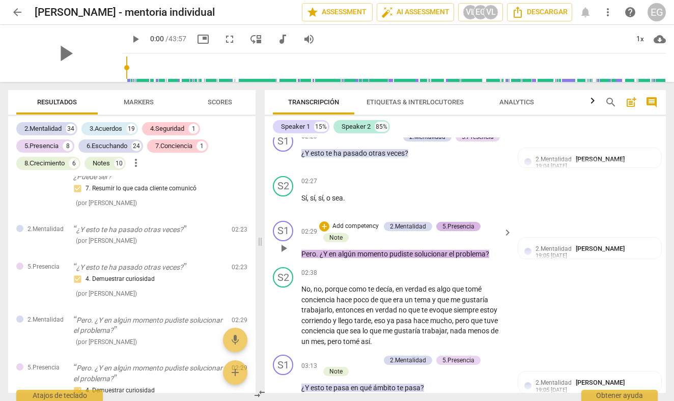
click at [467, 222] on div "5.Presencia" at bounding box center [458, 226] width 32 height 9
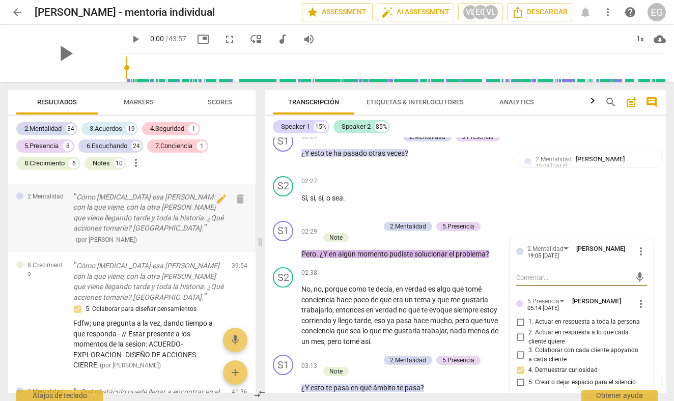
scroll to position [5791, 0]
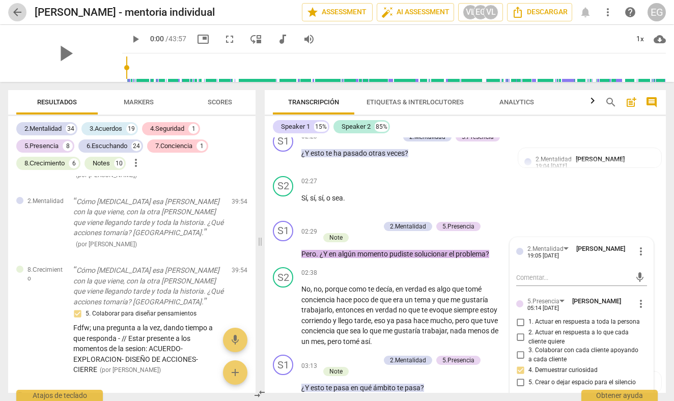
click at [20, 13] on span "arrow_back" at bounding box center [17, 12] width 12 height 12
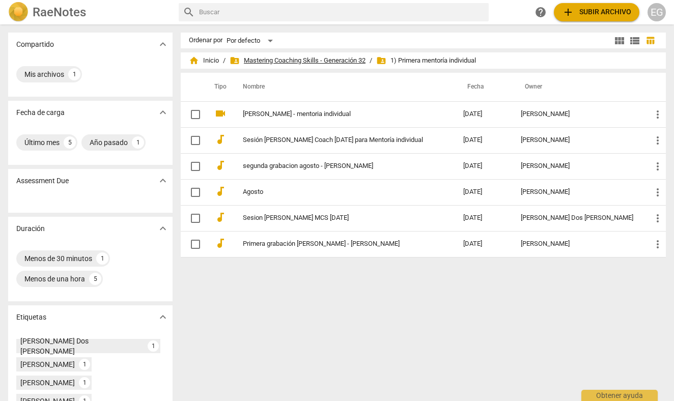
click at [270, 60] on span "folder_shared Mastering Coaching Skills - Generación 32" at bounding box center [298, 60] width 136 height 10
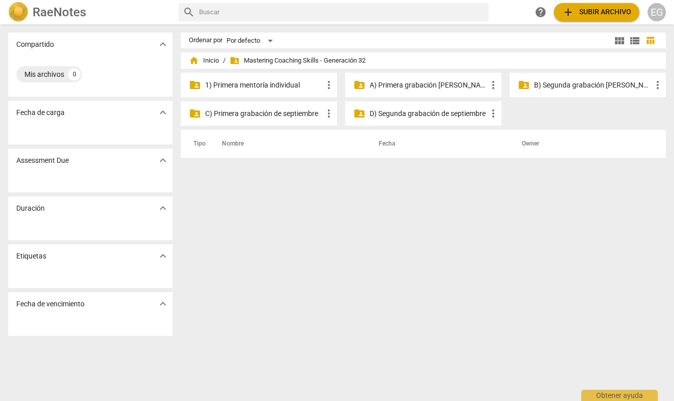
click at [259, 115] on p "C) Primera grabación de septiembre" at bounding box center [264, 113] width 118 height 11
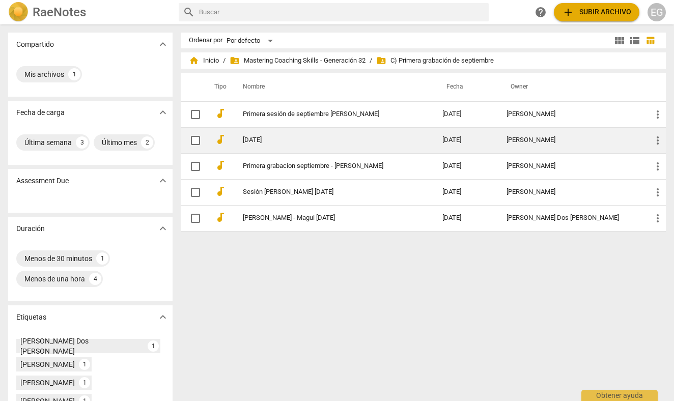
click at [252, 137] on link "[DATE]" at bounding box center [324, 140] width 163 height 8
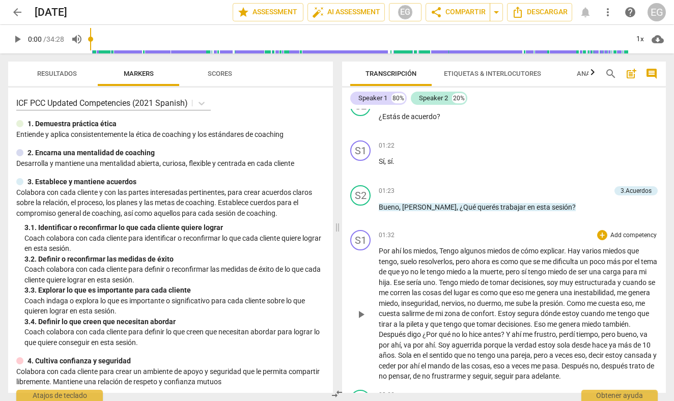
scroll to position [309, 0]
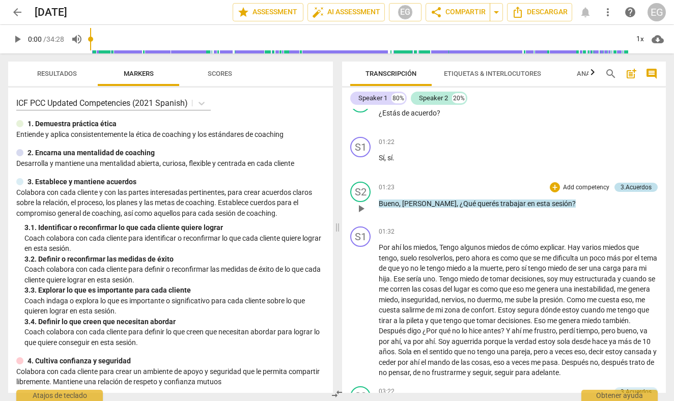
click at [628, 183] on div "3.Acuerdos" at bounding box center [636, 187] width 31 height 9
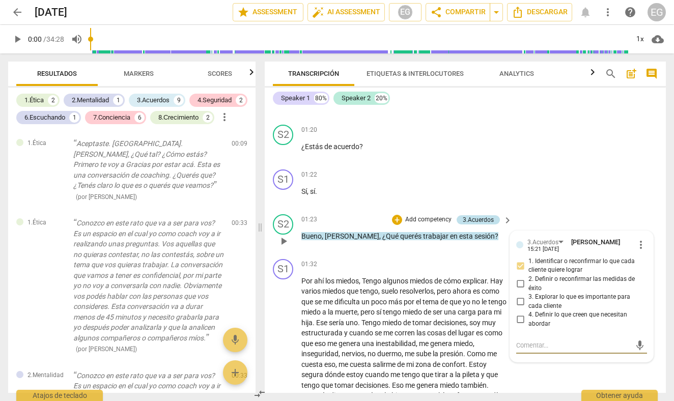
scroll to position [170, 0]
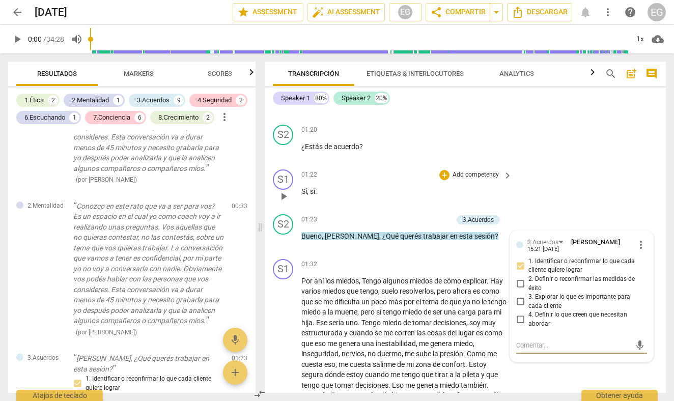
click at [370, 187] on p "Sí , sí ." at bounding box center [404, 191] width 206 height 11
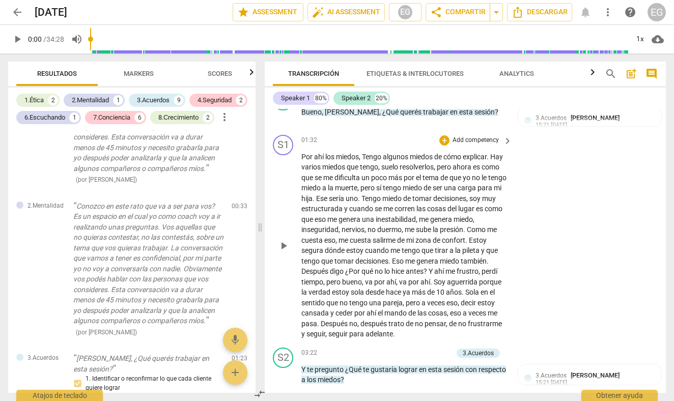
scroll to position [431, 0]
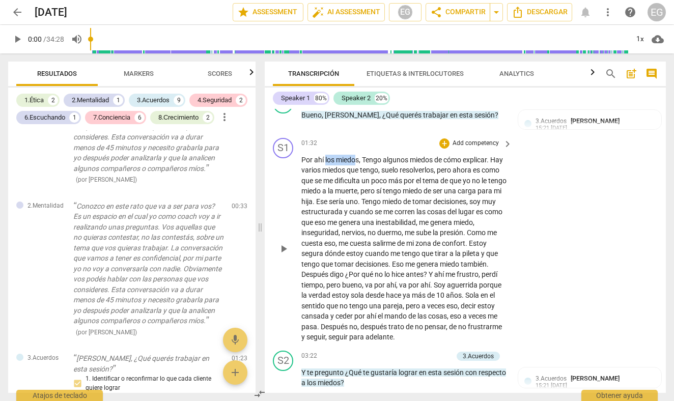
drag, startPoint x: 325, startPoint y: 155, endPoint x: 357, endPoint y: 157, distance: 31.6
click at [356, 157] on p "Por ahí los miedos , Tengo algunos miedos de cómo explicar . Hay varios miedos …" at bounding box center [404, 249] width 206 height 188
click at [385, 140] on icon "button" at bounding box center [383, 140] width 6 height 7
drag, startPoint x: 327, startPoint y: 187, endPoint x: 357, endPoint y: 188, distance: 30.0
click at [357, 188] on p "Por ahí los miedos , Tengo algunos miedos de cómo explicar . Hay varios miedos …" at bounding box center [404, 249] width 206 height 188
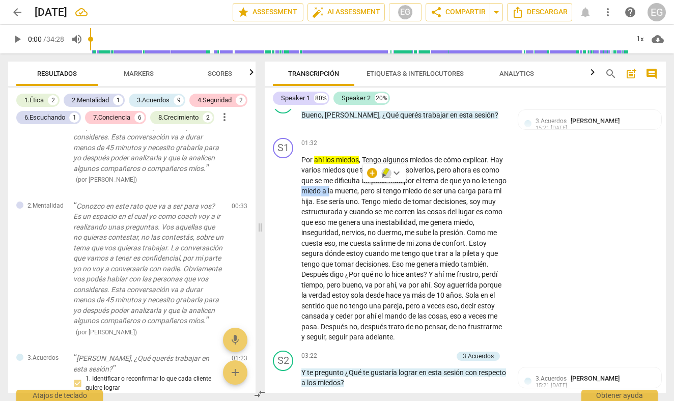
click at [385, 173] on icon "button" at bounding box center [386, 171] width 6 height 7
drag, startPoint x: 411, startPoint y: 186, endPoint x: 426, endPoint y: 186, distance: 14.8
click at [413, 186] on p "Por ahí los miedos , Tengo algunos miedos de cómo explicar . Hay varios miedos …" at bounding box center [404, 249] width 206 height 188
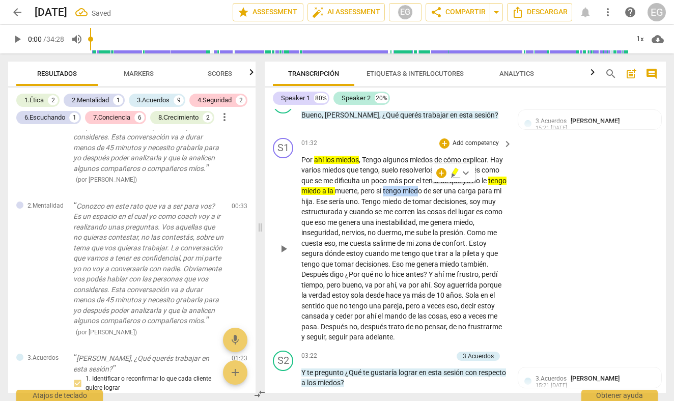
drag, startPoint x: 412, startPoint y: 186, endPoint x: 448, endPoint y: 187, distance: 35.6
click at [448, 187] on p "Por ahí los miedos , Tengo algunos miedos de cómo explicar . Hay varios miedos …" at bounding box center [404, 249] width 206 height 188
click at [424, 188] on span "miedo" at bounding box center [413, 191] width 21 height 8
drag, startPoint x: 415, startPoint y: 186, endPoint x: 443, endPoint y: 186, distance: 28.0
click at [403, 187] on span "tengo" at bounding box center [393, 191] width 20 height 8
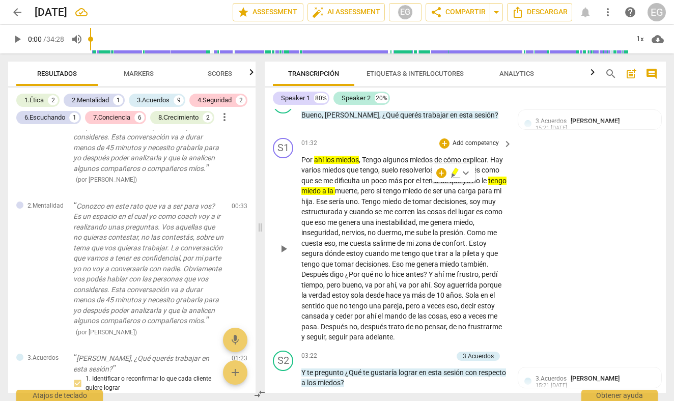
click at [424, 187] on span "miedo" at bounding box center [413, 191] width 21 height 8
drag, startPoint x: 453, startPoint y: 187, endPoint x: 425, endPoint y: 187, distance: 28.5
click at [426, 187] on p "Por ahí los miedos , Tengo algunos miedos de cómo explicar . Hay varios miedos …" at bounding box center [404, 249] width 206 height 188
click at [403, 187] on span "tengo" at bounding box center [393, 191] width 20 height 8
drag, startPoint x: 412, startPoint y: 186, endPoint x: 460, endPoint y: 185, distance: 47.9
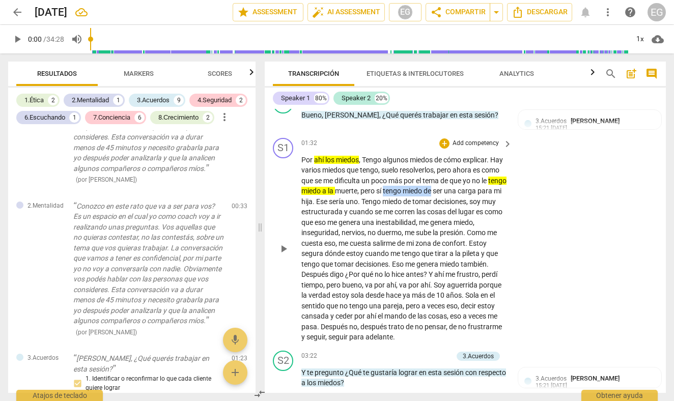
click at [460, 185] on p "Por ahí los miedos , Tengo algunos miedos de cómo explicar . Hay varios miedos …" at bounding box center [404, 249] width 206 height 188
click at [485, 171] on icon "button" at bounding box center [486, 171] width 6 height 7
drag, startPoint x: 406, startPoint y: 199, endPoint x: 447, endPoint y: 199, distance: 41.2
click at [447, 199] on p "Por ahí los miedos , Tengo algunos miedos de cómo explicar . Hay varios miedos …" at bounding box center [404, 249] width 206 height 188
click at [470, 183] on icon "button" at bounding box center [474, 183] width 10 height 12
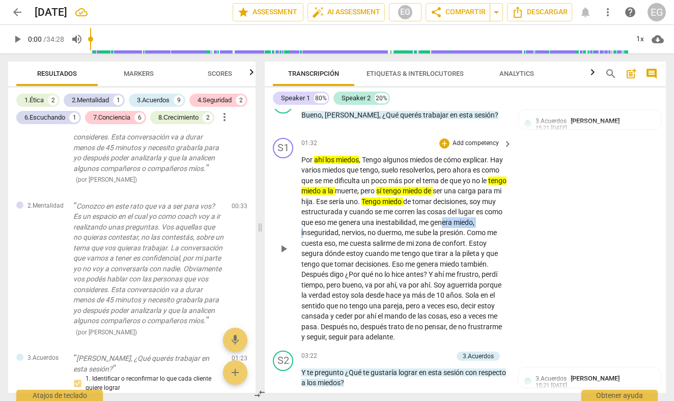
drag, startPoint x: 324, startPoint y: 229, endPoint x: 363, endPoint y: 228, distance: 39.2
click at [363, 228] on p "Por ahí los miedos , Tengo algunos miedos de cómo explicar . Hay varios miedos …" at bounding box center [404, 249] width 206 height 188
click at [419, 214] on icon "button" at bounding box center [419, 212] width 6 height 7
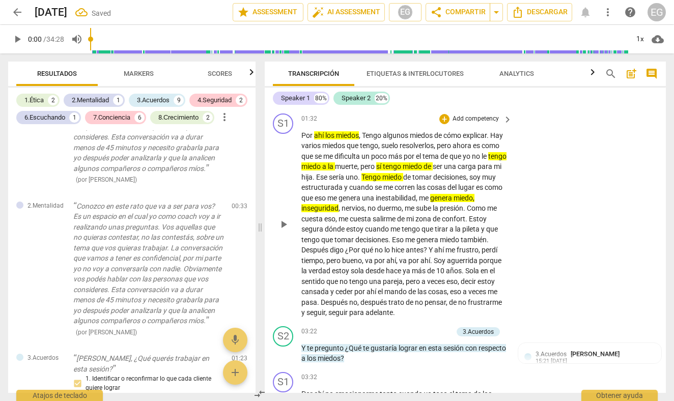
scroll to position [463, 0]
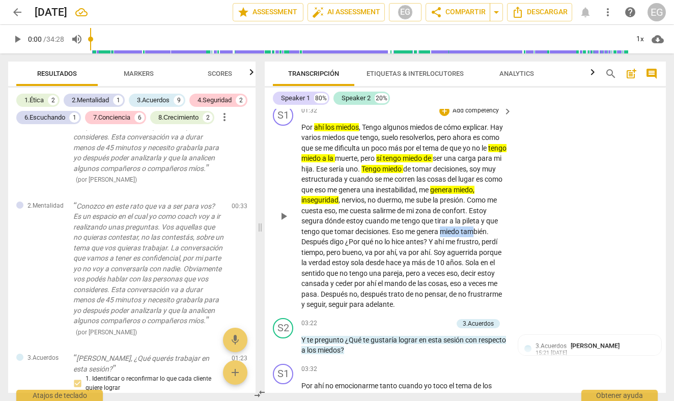
drag, startPoint x: 302, startPoint y: 234, endPoint x: 336, endPoint y: 235, distance: 34.6
click at [336, 235] on p "Por ahí los miedos , Tengo algunos miedos de cómo explicar . Hay varios miedos …" at bounding box center [404, 216] width 206 height 188
click at [461, 235] on span "también" at bounding box center [474, 232] width 26 height 8
drag, startPoint x: 303, startPoint y: 237, endPoint x: 333, endPoint y: 236, distance: 29.5
click at [333, 236] on p "Por ahí los miedos , Tengo algunos miedos de cómo explicar . Hay varios miedos …" at bounding box center [404, 216] width 206 height 188
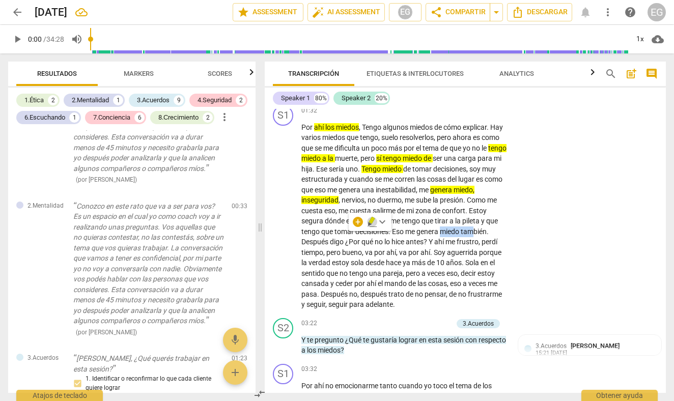
click at [373, 219] on icon "button" at bounding box center [372, 220] width 6 height 7
drag, startPoint x: 302, startPoint y: 246, endPoint x: 336, endPoint y: 247, distance: 34.1
click at [336, 247] on p "Por ahí los miedos , Tengo algunos miedos de cómo explicar . Hay varios miedos …" at bounding box center [404, 216] width 206 height 188
click at [373, 233] on span "keyboard_arrow_down" at bounding box center [371, 232] width 12 height 12
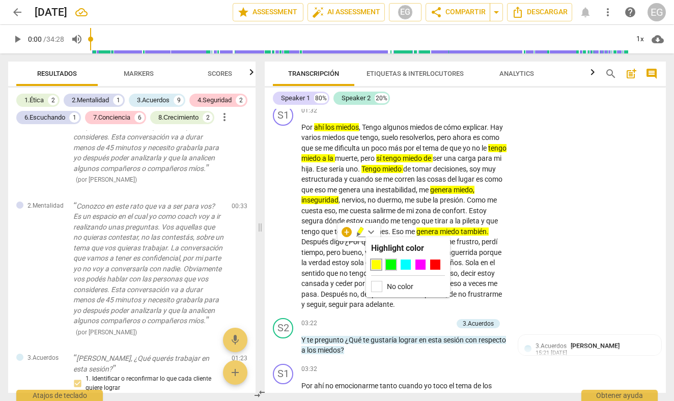
click at [393, 263] on div at bounding box center [391, 265] width 10 height 10
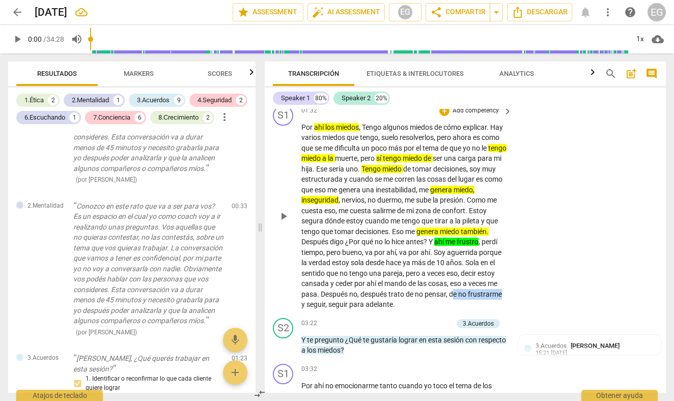
drag, startPoint x: 303, startPoint y: 296, endPoint x: 354, endPoint y: 296, distance: 50.4
click at [354, 296] on p "Por ahí los miedos , Tengo algunos miedos de cómo explicar . Hay varios miedos …" at bounding box center [404, 216] width 206 height 188
click at [378, 283] on icon "button" at bounding box center [379, 281] width 6 height 7
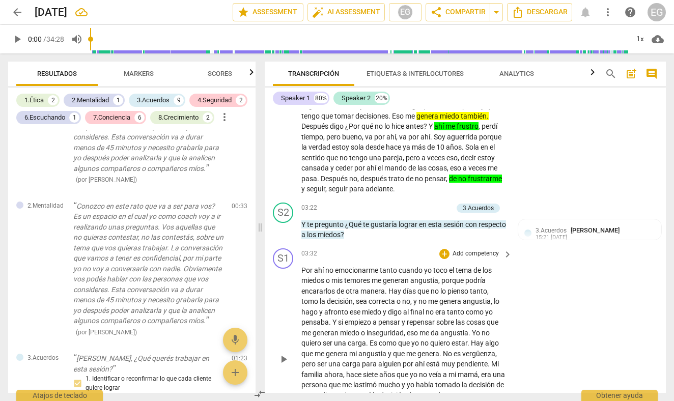
scroll to position [584, 0]
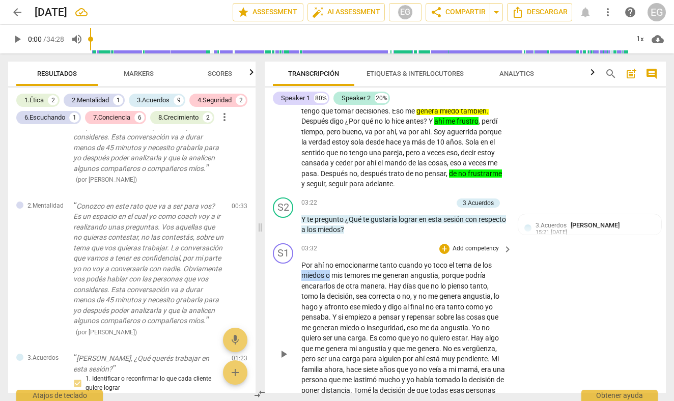
drag, startPoint x: 303, startPoint y: 270, endPoint x: 330, endPoint y: 270, distance: 27.0
click at [330, 270] on p "Por ahí no emocionarme tanto cuando yo toco el tema de los miedos o mis temores…" at bounding box center [404, 354] width 206 height 188
click at [365, 251] on span "keyboard_arrow_down" at bounding box center [366, 253] width 12 height 12
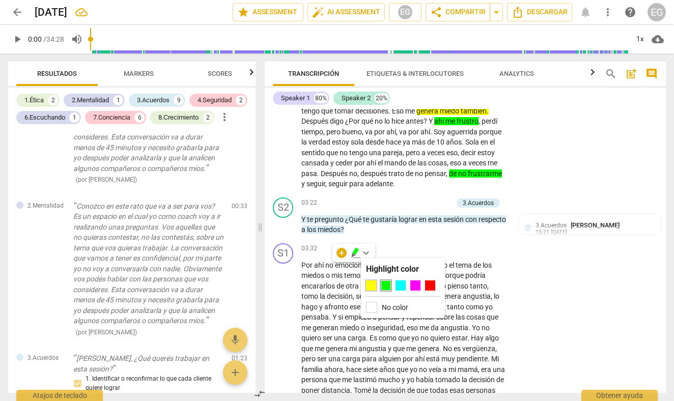
click at [369, 285] on div at bounding box center [371, 285] width 10 height 10
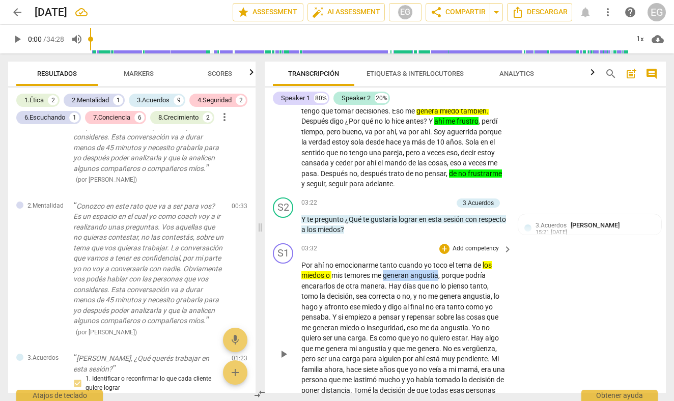
drag, startPoint x: 385, startPoint y: 267, endPoint x: 441, endPoint y: 266, distance: 55.5
click at [441, 266] on p "Por ahí no emocionarme tanto cuando yo toco el tema de los miedos o mis temores…" at bounding box center [404, 354] width 206 height 188
click at [475, 255] on span "keyboard_arrow_down" at bounding box center [474, 253] width 12 height 12
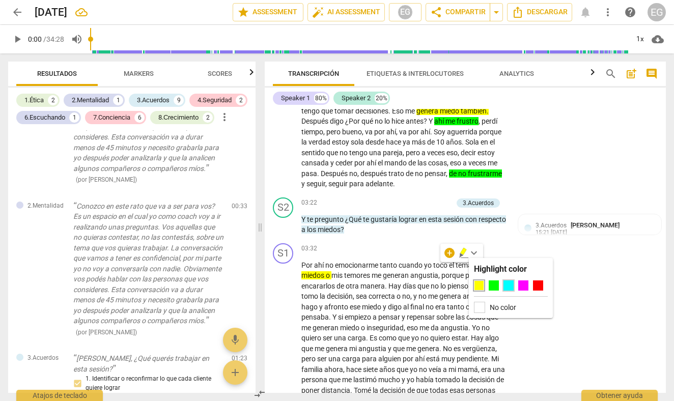
click at [508, 285] on div at bounding box center [508, 285] width 10 height 10
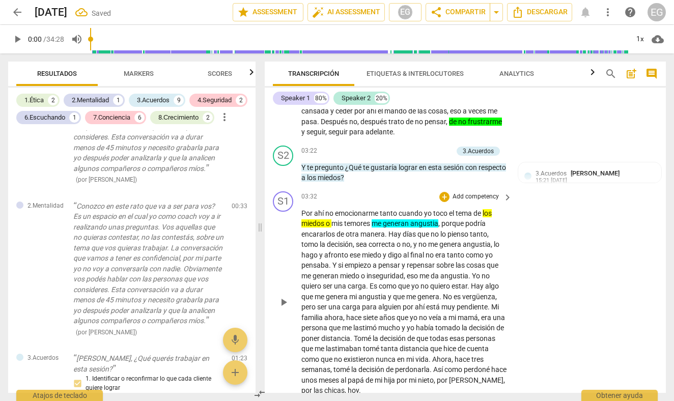
scroll to position [636, 0]
drag, startPoint x: 437, startPoint y: 235, endPoint x: 481, endPoint y: 237, distance: 43.8
click at [481, 237] on p "Por ahí no emocionarme tanto cuando yo toco el tema de los miedos o mis temores…" at bounding box center [404, 302] width 206 height 188
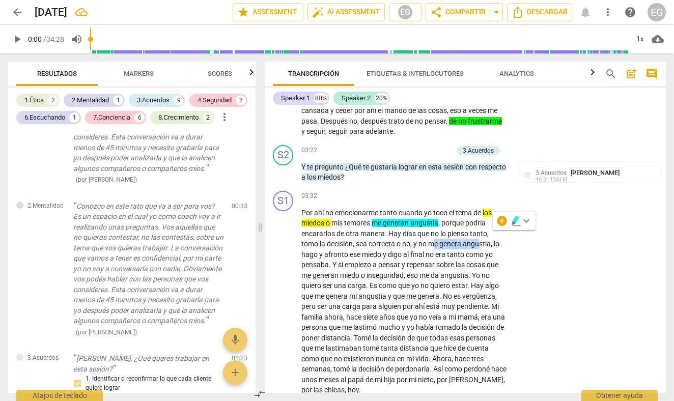
click at [513, 220] on icon "button" at bounding box center [516, 219] width 6 height 7
drag, startPoint x: 354, startPoint y: 243, endPoint x: 387, endPoint y: 243, distance: 33.1
click at [387, 243] on p "Por ahí no emocionarme tanto cuando yo toco el tema de los miedos o mis temores…" at bounding box center [404, 302] width 206 height 188
click at [422, 229] on span "keyboard_arrow_down" at bounding box center [422, 231] width 12 height 12
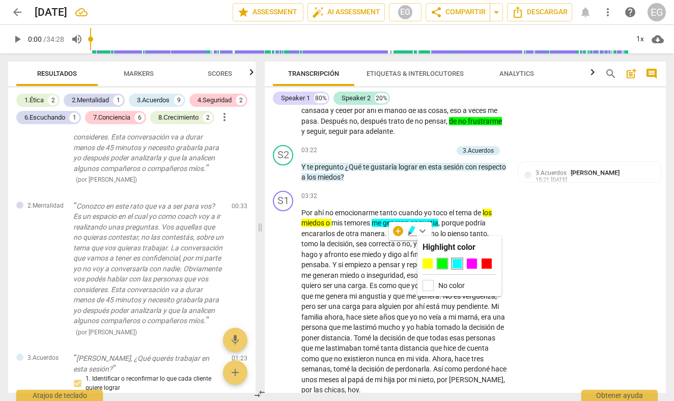
click at [442, 262] on div at bounding box center [442, 264] width 10 height 10
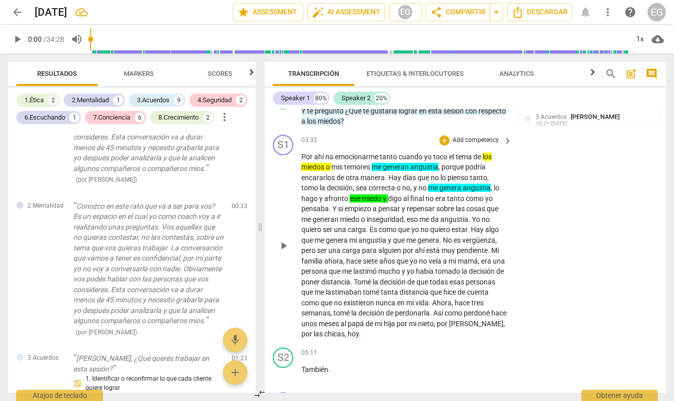
scroll to position [694, 0]
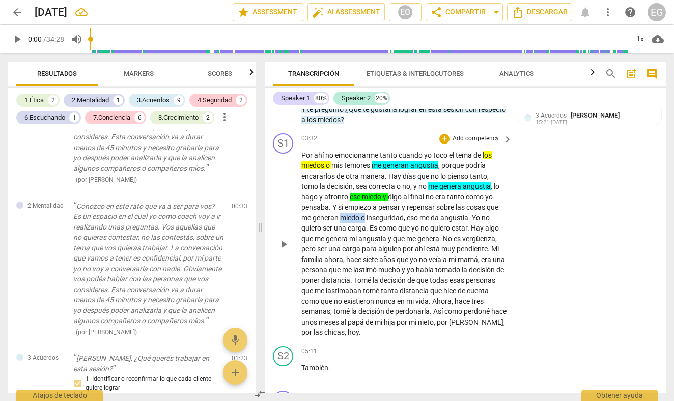
drag, startPoint x: 342, startPoint y: 209, endPoint x: 365, endPoint y: 209, distance: 23.9
click at [365, 209] on p "Por ahí no emocionarme tanto cuando yo toco el tema de los miedos o mis temores…" at bounding box center [404, 244] width 206 height 188
click at [391, 193] on icon "button" at bounding box center [391, 192] width 6 height 7
drag, startPoint x: 426, startPoint y: 209, endPoint x: 452, endPoint y: 209, distance: 26.0
click at [446, 209] on p "Por ahí no emocionarme tanto cuando yo toco el tema de los miedos o mis temores…" at bounding box center [404, 244] width 206 height 188
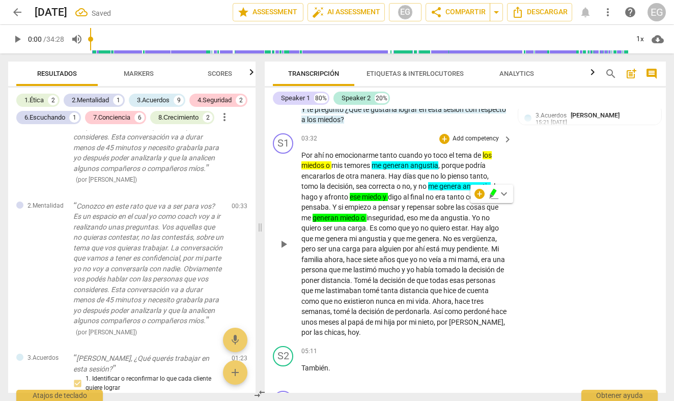
click at [452, 214] on span "angustia" at bounding box center [454, 218] width 28 height 8
drag, startPoint x: 468, startPoint y: 207, endPoint x: 431, endPoint y: 207, distance: 37.7
click at [431, 207] on p "Por ahí no emocionarme tanto cuando yo toco el tema de los miedos o mis temores…" at bounding box center [404, 244] width 206 height 188
click at [505, 192] on span "keyboard_arrow_down" at bounding box center [504, 194] width 12 height 12
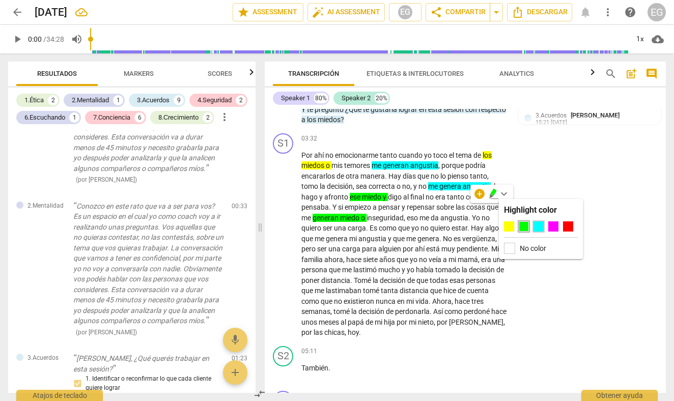
click at [535, 227] on div at bounding box center [538, 226] width 10 height 10
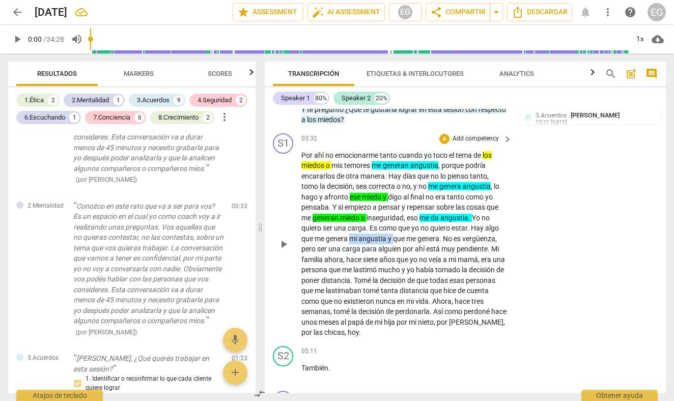
drag, startPoint x: 351, startPoint y: 229, endPoint x: 394, endPoint y: 228, distance: 43.3
click at [394, 228] on p "Por ahí no emocionarme tanto cuando yo toco el tema de los miedos o mis temores…" at bounding box center [404, 244] width 206 height 188
click at [417, 214] on icon "button" at bounding box center [417, 212] width 6 height 7
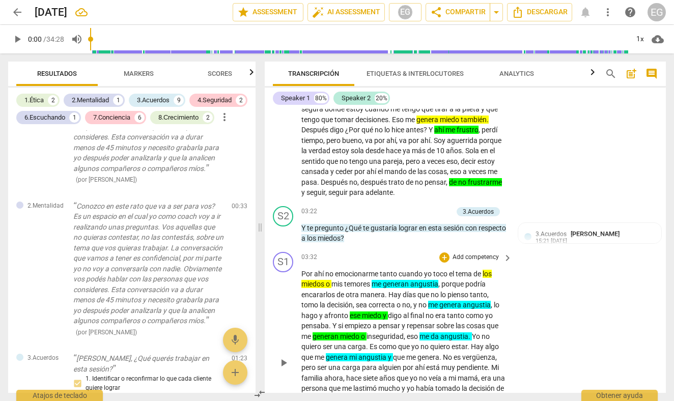
scroll to position [574, 0]
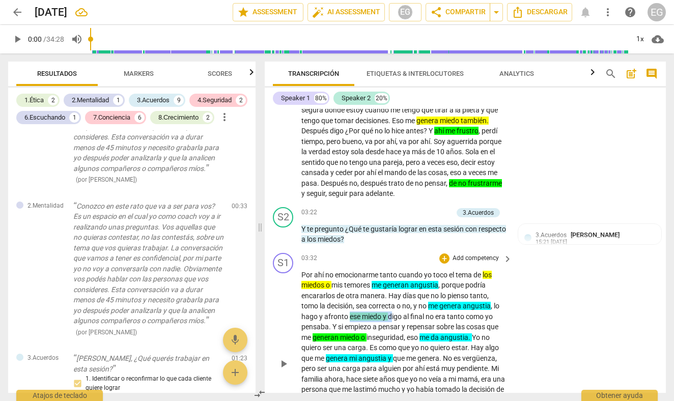
drag, startPoint x: 350, startPoint y: 306, endPoint x: 393, endPoint y: 304, distance: 43.9
click at [393, 304] on p "Por ahí no emocionarme tanto cuando yo toco el tema de los miedos o mis temores…" at bounding box center [404, 364] width 206 height 188
click at [440, 290] on span "keyboard_arrow_down" at bounding box center [438, 293] width 12 height 12
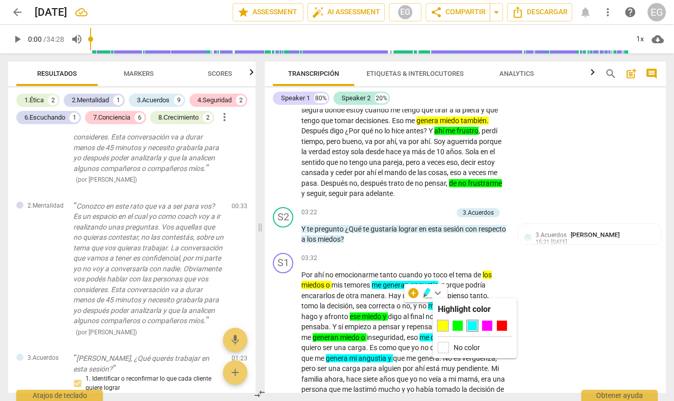
click at [445, 324] on div at bounding box center [443, 326] width 10 height 10
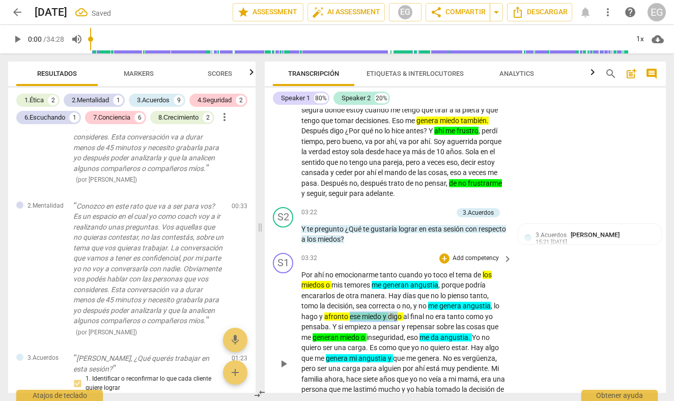
drag, startPoint x: 349, startPoint y: 309, endPoint x: 398, endPoint y: 309, distance: 48.9
click at [398, 309] on p "Por ahí no emocionarme tanto cuando yo toco el tema de los miedos o mis temores…" at bounding box center [404, 364] width 206 height 188
click at [414, 290] on div "+" at bounding box center [413, 293] width 10 height 10
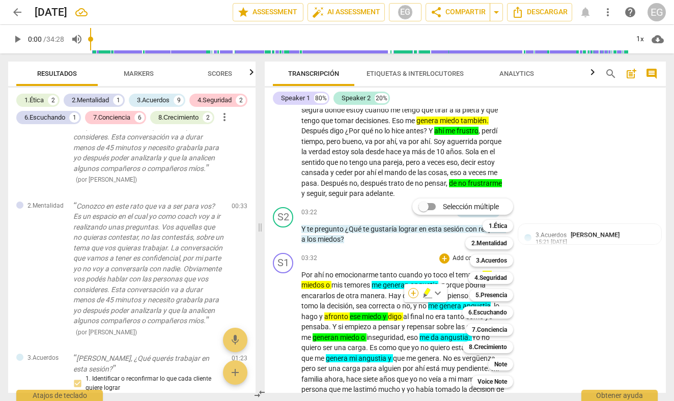
click at [414, 290] on div "Selección múltiple m 1.Ética 1 2.Mentalidad 2 3.Acuerdos 3 4.Seguridad 4 5.Pres…" at bounding box center [470, 293] width 124 height 194
click at [390, 305] on div at bounding box center [337, 200] width 674 height 401
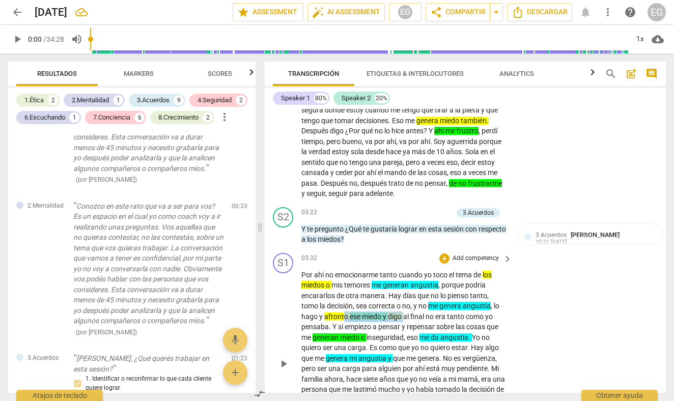
drag, startPoint x: 404, startPoint y: 306, endPoint x: 343, endPoint y: 308, distance: 61.6
click at [343, 308] on p "Por ahí no emocionarme tanto cuando yo toco el tema de los miedos o mis temores…" at bounding box center [404, 364] width 206 height 188
click at [441, 292] on span "keyboard_arrow_down" at bounding box center [438, 293] width 12 height 12
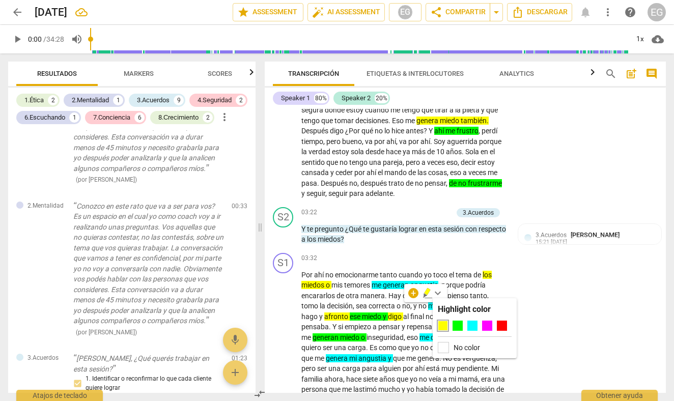
click at [457, 349] on label "No color" at bounding box center [467, 348] width 26 height 8
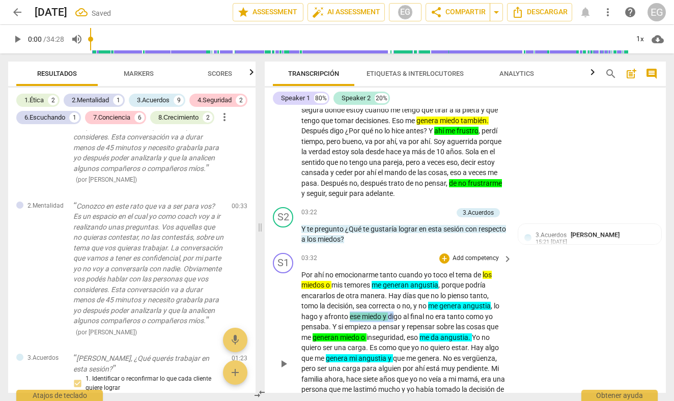
drag, startPoint x: 350, startPoint y: 306, endPoint x: 394, endPoint y: 308, distance: 44.3
click at [394, 308] on p "Por ahí no emocionarme tanto cuando yo toco el tema de los miedos o mis temores…" at bounding box center [404, 364] width 206 height 188
click at [427, 289] on icon "button" at bounding box center [427, 293] width 10 height 12
drag, startPoint x: 345, startPoint y: 306, endPoint x: 396, endPoint y: 306, distance: 50.9
click at [396, 306] on p "Por ahí no emocionarme tanto cuando yo toco el tema de los miedos o mis temores…" at bounding box center [404, 364] width 206 height 188
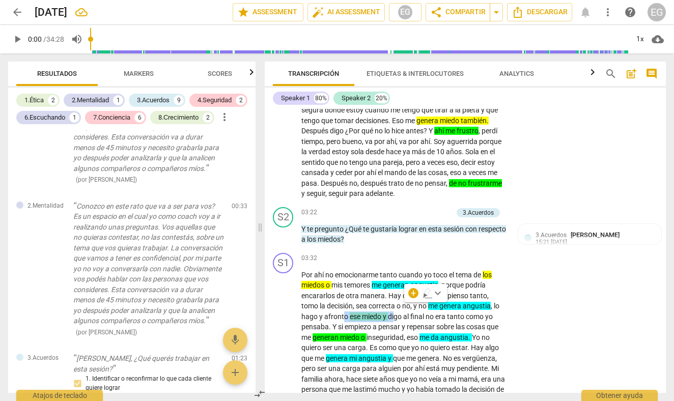
click at [438, 293] on span "keyboard_arrow_down" at bounding box center [438, 293] width 12 height 12
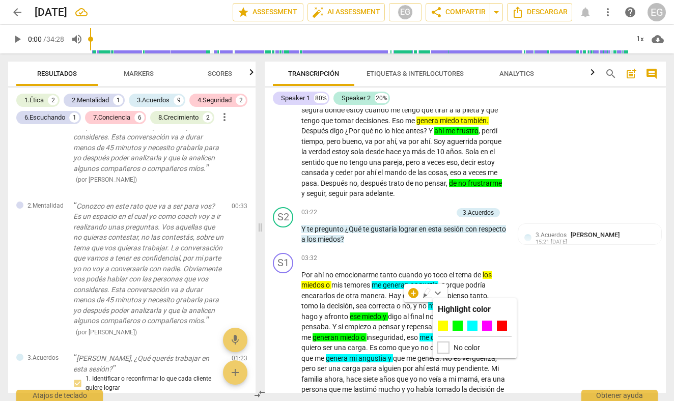
click at [447, 345] on div at bounding box center [443, 347] width 11 height 11
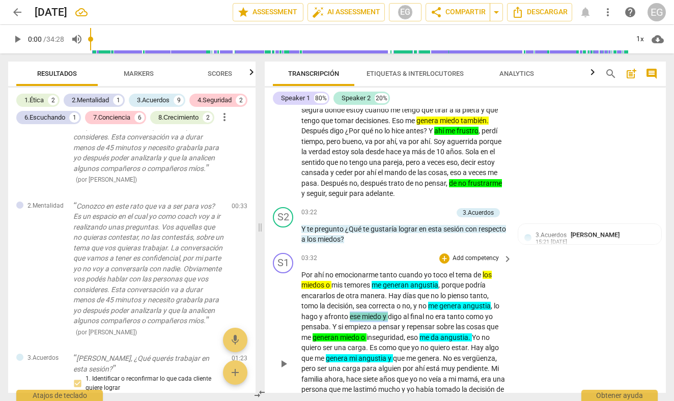
drag, startPoint x: 390, startPoint y: 308, endPoint x: 348, endPoint y: 308, distance: 41.7
click at [348, 308] on p "Por ahí no emocionarme tanto cuando yo toco el tema de los miedos o mis temores…" at bounding box center [404, 364] width 206 height 188
click at [410, 294] on icon "button" at bounding box center [412, 291] width 6 height 7
drag, startPoint x: 348, startPoint y: 307, endPoint x: 388, endPoint y: 306, distance: 40.2
click at [388, 306] on p "Por ahí no emocionarme tanto cuando yo toco el tema de los miedos o mis temores…" at bounding box center [404, 364] width 206 height 188
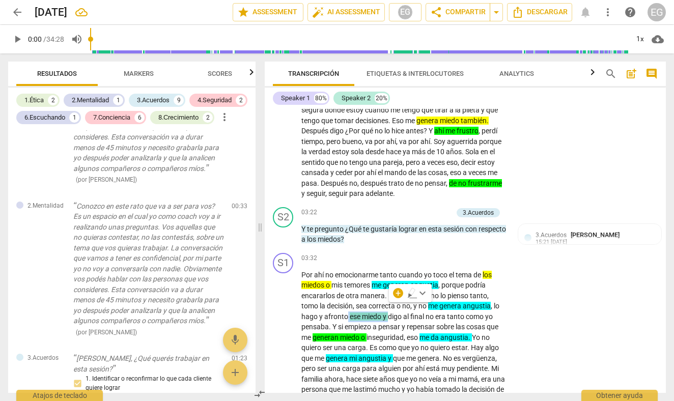
click at [413, 293] on icon "button" at bounding box center [412, 291] width 6 height 7
drag, startPoint x: 348, startPoint y: 308, endPoint x: 389, endPoint y: 309, distance: 41.7
click at [389, 309] on p "Por ahí no emocionarme tanto cuando yo toco el tema de los miedos o mis temores…" at bounding box center [404, 364] width 206 height 188
click at [389, 313] on span "digo" at bounding box center [395, 317] width 15 height 8
drag, startPoint x: 389, startPoint y: 305, endPoint x: 344, endPoint y: 306, distance: 45.3
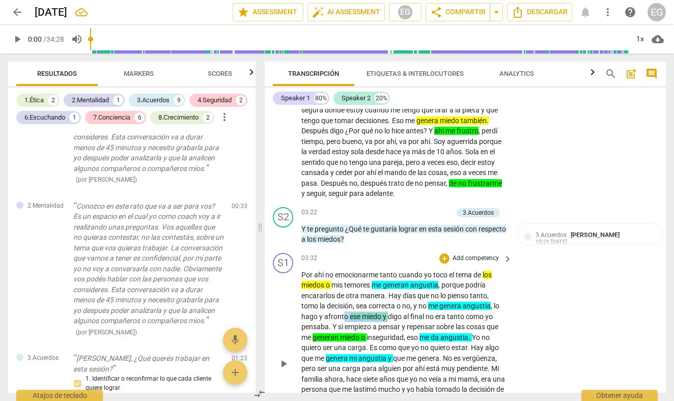
click at [344, 306] on p "Por ahí no emocionarme tanto cuando yo toco el tema de los miedos o mis temores…" at bounding box center [404, 364] width 206 height 188
click at [424, 293] on span "keyboard_arrow_down" at bounding box center [422, 293] width 12 height 12
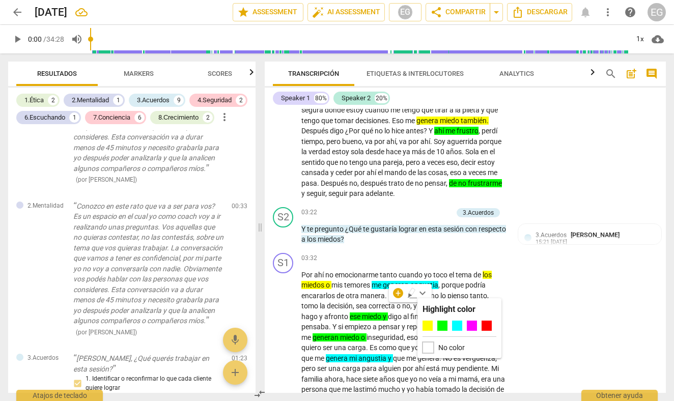
click at [431, 346] on div at bounding box center [427, 347] width 11 height 11
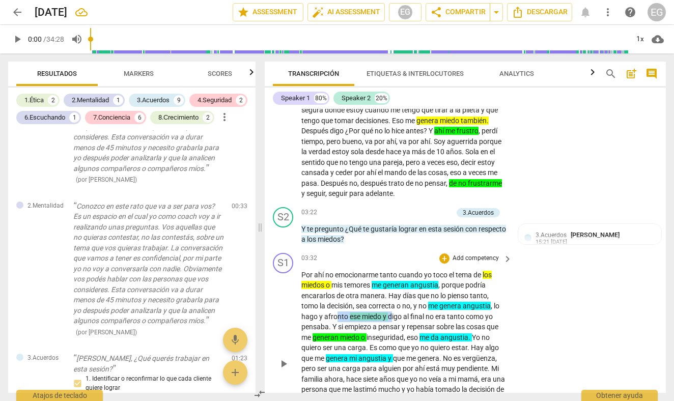
drag, startPoint x: 391, startPoint y: 307, endPoint x: 337, endPoint y: 306, distance: 54.0
click at [337, 306] on p "Por ahí no emocionarme tanto cuando yo toco el tema de los miedos o mis temores…" at bounding box center [404, 364] width 206 height 188
click at [428, 292] on icon "button" at bounding box center [427, 291] width 6 height 7
drag, startPoint x: 312, startPoint y: 328, endPoint x: 378, endPoint y: 329, distance: 65.7
click at [378, 329] on p "Por ahí no emocionarme tanto cuando yo toco el tema de los miedos o mis temores…" at bounding box center [404, 364] width 206 height 188
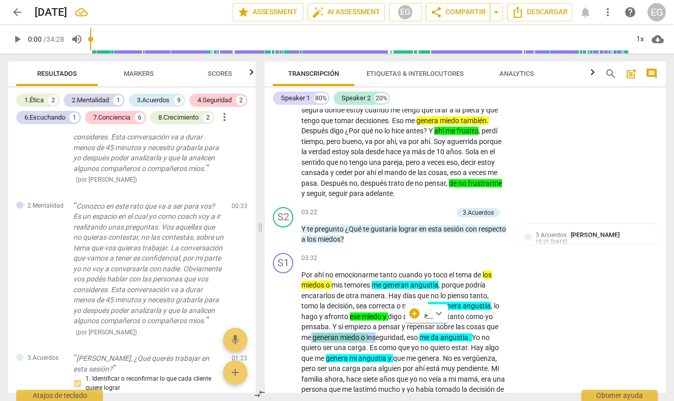
click at [427, 313] on icon "button" at bounding box center [428, 311] width 6 height 7
drag, startPoint x: 375, startPoint y: 327, endPoint x: 311, endPoint y: 327, distance: 64.1
click at [311, 327] on p "Por ahí no emocionarme tanto cuando yo toco el tema de los miedos o mis temores…" at bounding box center [404, 364] width 206 height 188
click at [436, 312] on span "keyboard_arrow_down" at bounding box center [439, 313] width 12 height 12
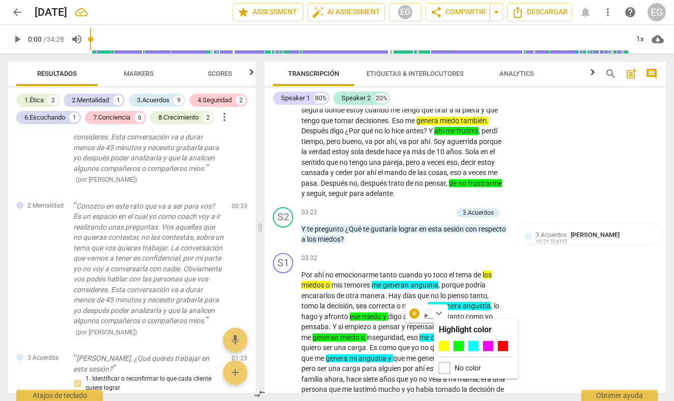
click at [443, 366] on div at bounding box center [444, 367] width 11 height 11
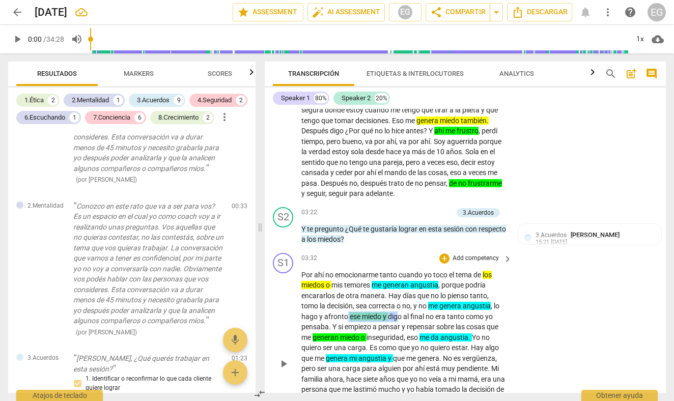
drag, startPoint x: 348, startPoint y: 306, endPoint x: 398, endPoint y: 306, distance: 49.9
click at [398, 306] on p "Por ahí no emocionarme tanto cuando yo toco el tema de los miedos o mis temores…" at bounding box center [404, 364] width 206 height 188
click at [438, 291] on span "keyboard_arrow_down" at bounding box center [438, 293] width 12 height 12
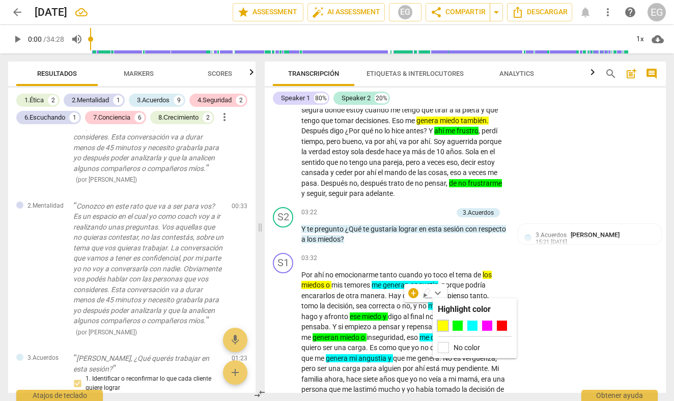
click at [446, 323] on div at bounding box center [443, 326] width 10 height 10
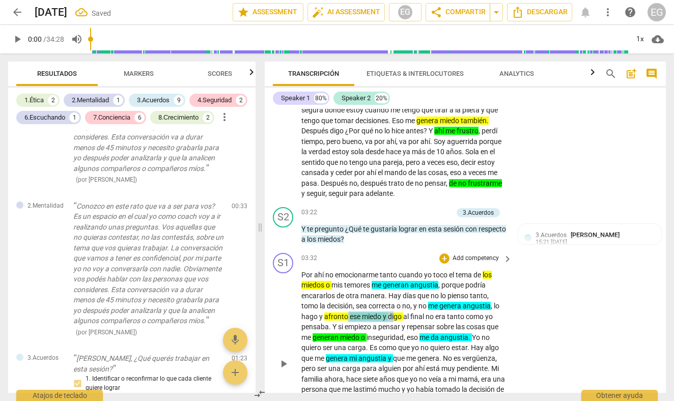
drag, startPoint x: 396, startPoint y: 303, endPoint x: 347, endPoint y: 305, distance: 48.9
click at [347, 305] on p "Por ahí no emocionarme tanto cuando yo toco el tema de los miedos o mis temores…" at bounding box center [404, 364] width 206 height 188
click at [440, 291] on span "keyboard_arrow_down" at bounding box center [438, 293] width 12 height 12
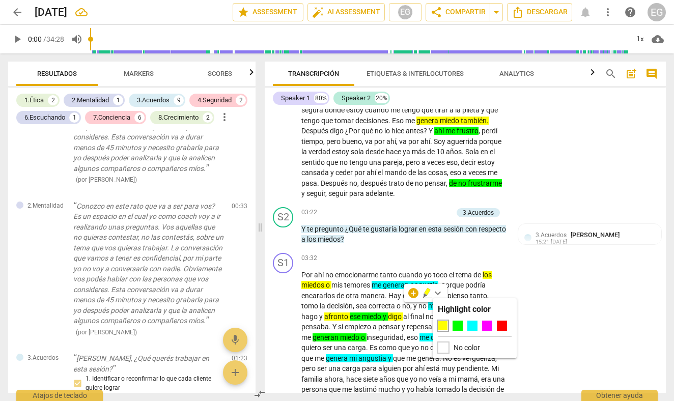
click at [447, 345] on div at bounding box center [443, 347] width 11 height 11
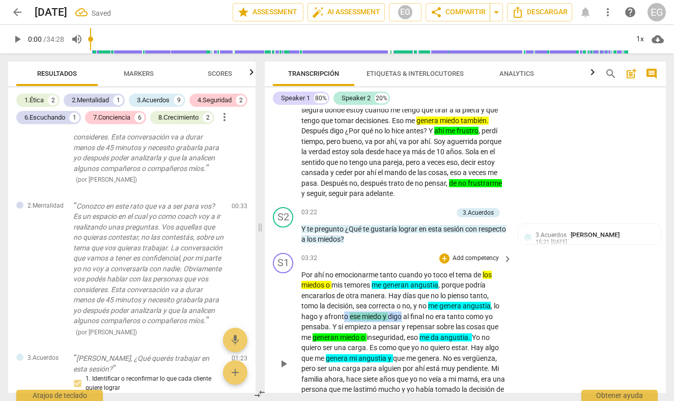
drag, startPoint x: 403, startPoint y: 307, endPoint x: 342, endPoint y: 308, distance: 60.6
click at [342, 308] on p "Por ahí no emocionarme tanto cuando yo toco el tema de los miedos o mis temores…" at bounding box center [404, 364] width 206 height 188
drag, startPoint x: 373, startPoint y: 328, endPoint x: 312, endPoint y: 327, distance: 61.6
click at [312, 327] on p "Por ahí no emocionarme tanto cuando yo toco el tema de los miedos o mis temores…" at bounding box center [404, 364] width 206 height 188
click at [413, 364] on span "por" at bounding box center [409, 368] width 12 height 8
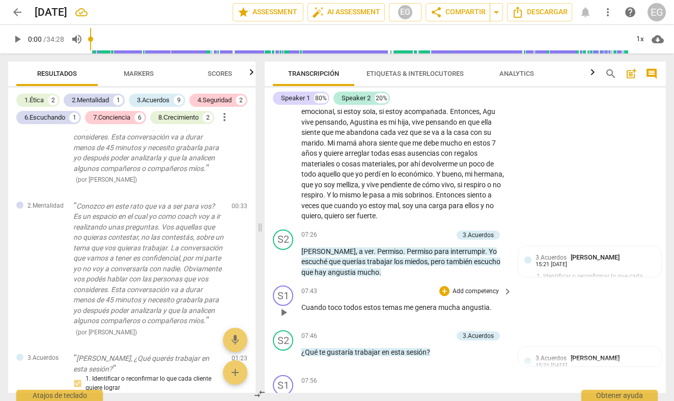
scroll to position [1143, 0]
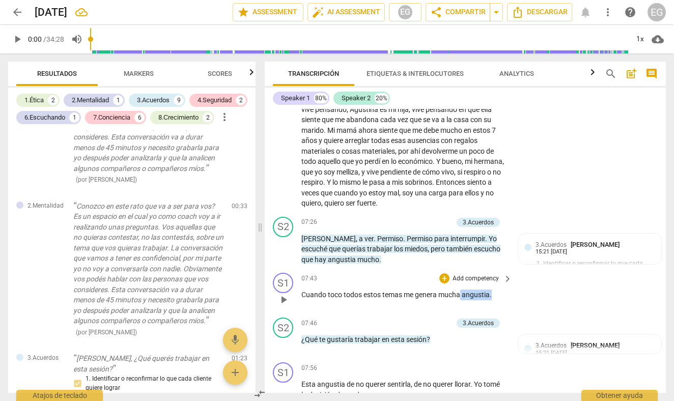
drag, startPoint x: 461, startPoint y: 275, endPoint x: 495, endPoint y: 273, distance: 33.6
click at [495, 290] on p "Cuando toco todos estos temas me genera mucha angustia ." at bounding box center [404, 295] width 206 height 11
click at [530, 260] on span "keyboard_arrow_down" at bounding box center [526, 261] width 12 height 12
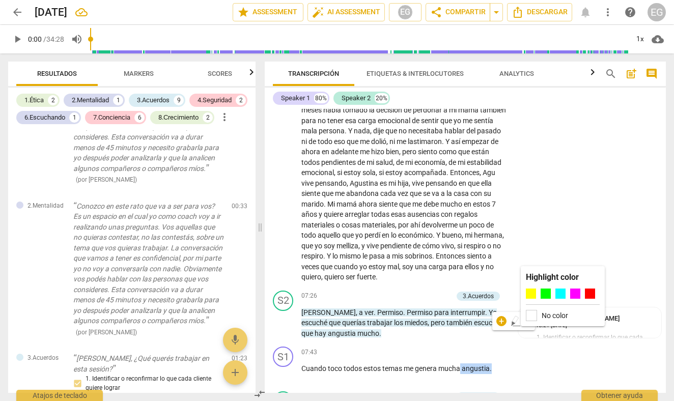
scroll to position [1089, 0]
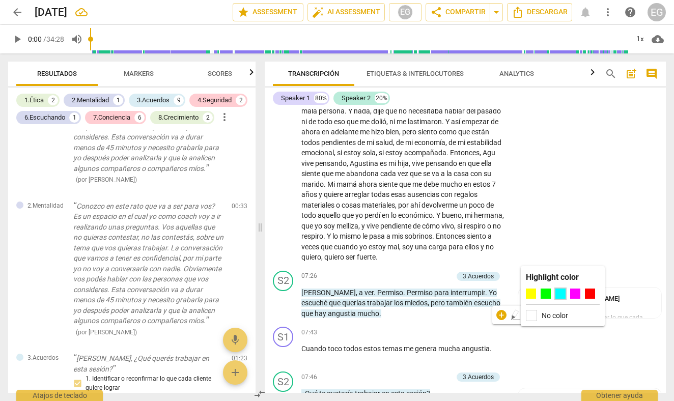
click at [563, 296] on div at bounding box center [560, 294] width 10 height 10
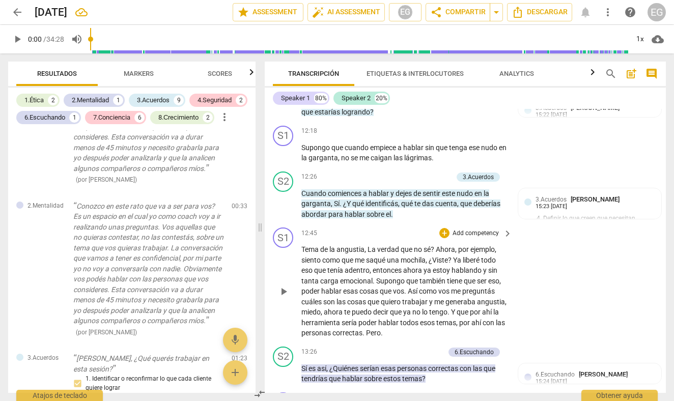
scroll to position [2117, 0]
click at [397, 172] on div "+" at bounding box center [397, 177] width 10 height 10
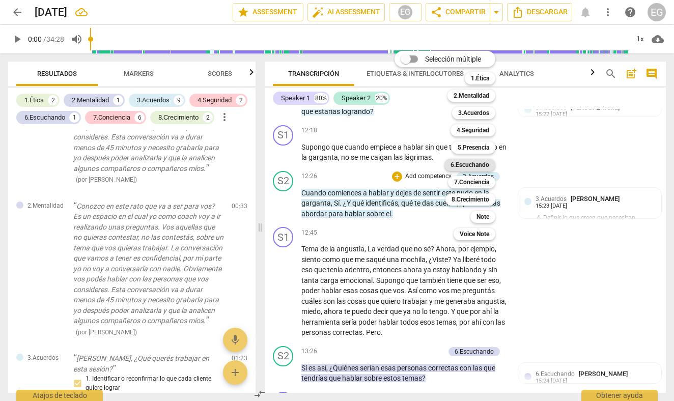
click at [461, 165] on b "6.Escuchando" at bounding box center [469, 165] width 39 height 12
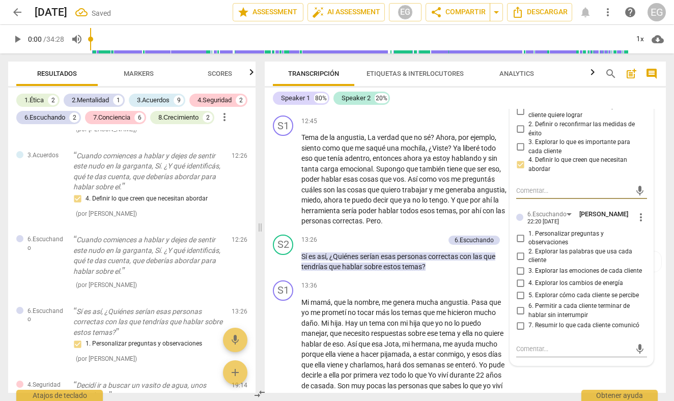
scroll to position [2232, 0]
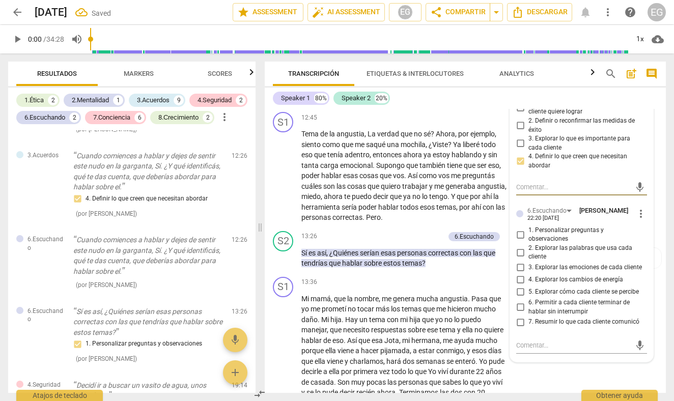
click at [519, 316] on input "7. Resumir lo que cada cliente comunicó" at bounding box center [520, 322] width 16 height 12
checkbox input "true"
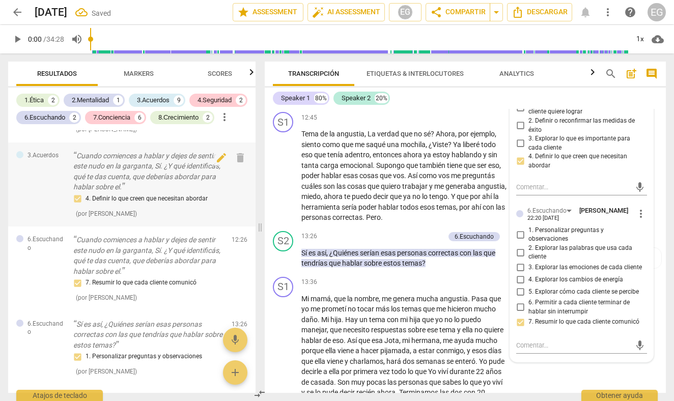
click at [248, 168] on div "3.Acuerdos Cuando comiences a hablar y dejes de sentir este nudo en la garganta…" at bounding box center [131, 185] width 247 height 84
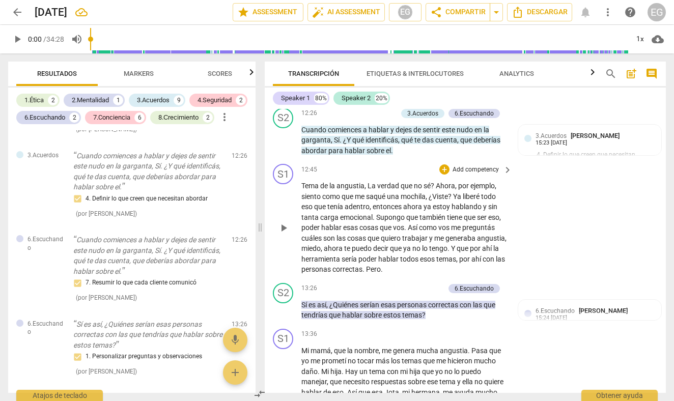
scroll to position [2181, 0]
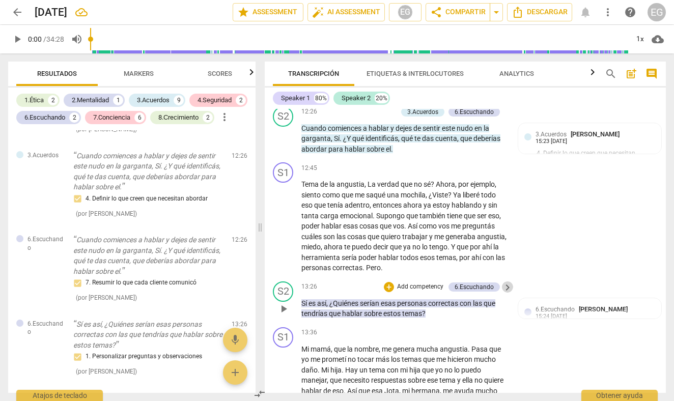
click at [504, 281] on span "keyboard_arrow_right" at bounding box center [507, 287] width 12 height 12
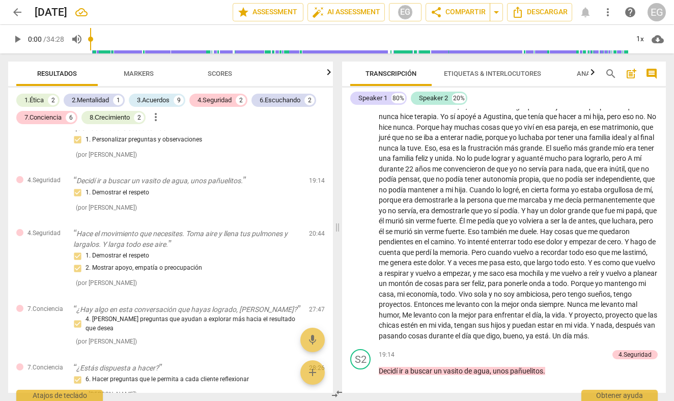
scroll to position [1678, 0]
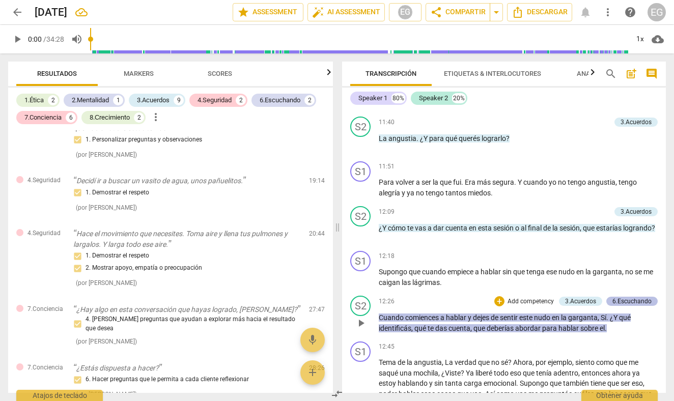
click at [619, 300] on div "6.Escuchando" at bounding box center [631, 301] width 39 height 9
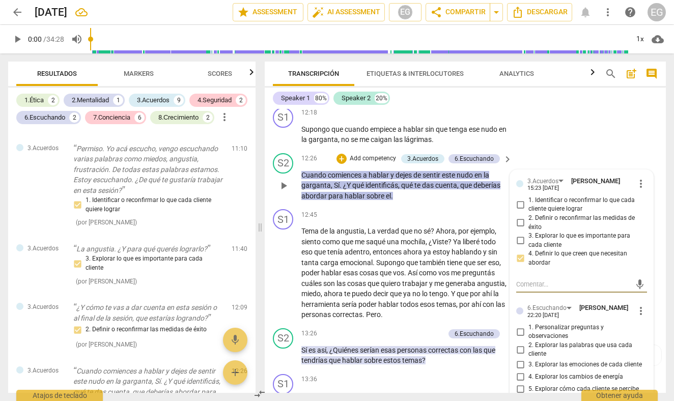
scroll to position [732, 0]
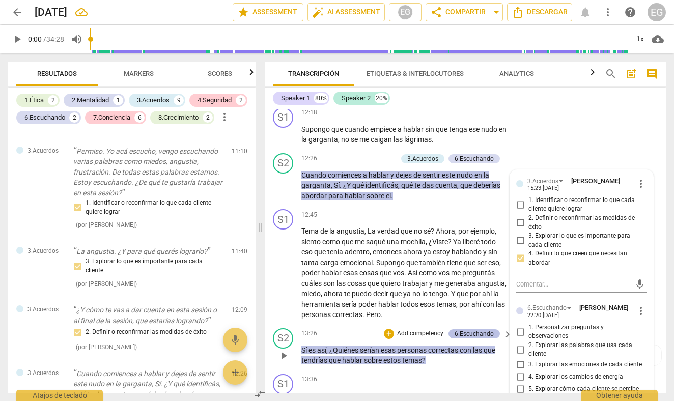
click at [497, 329] on div "6.Escuchando" at bounding box center [473, 333] width 51 height 9
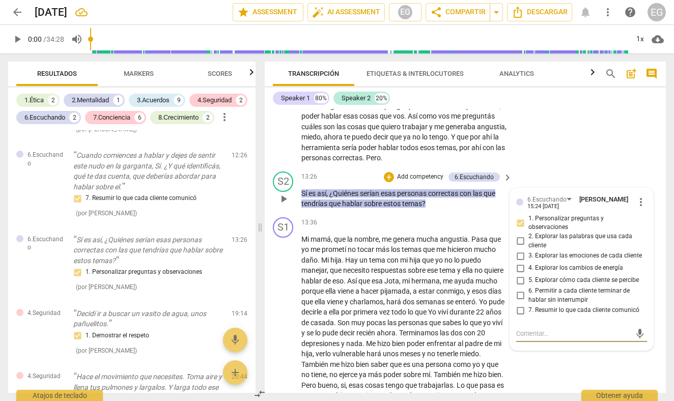
scroll to position [2290, 0]
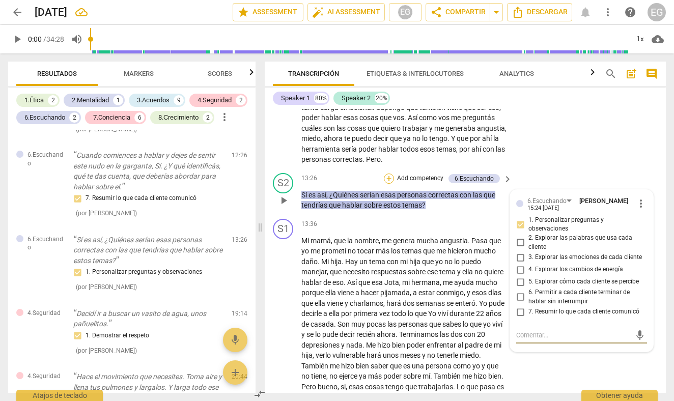
click at [388, 174] on div "+" at bounding box center [389, 179] width 10 height 10
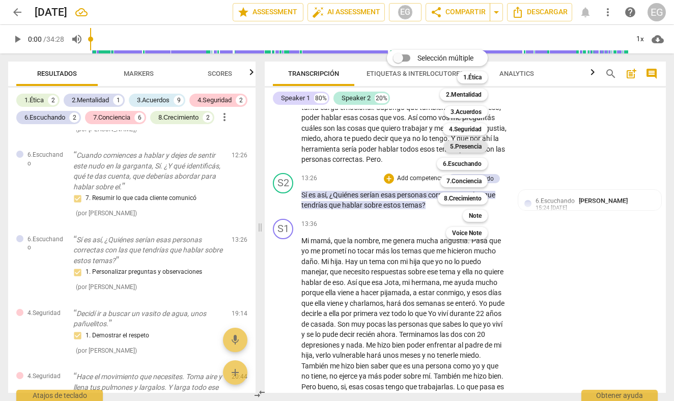
click at [468, 147] on b "5.Presencia" at bounding box center [466, 146] width 32 height 12
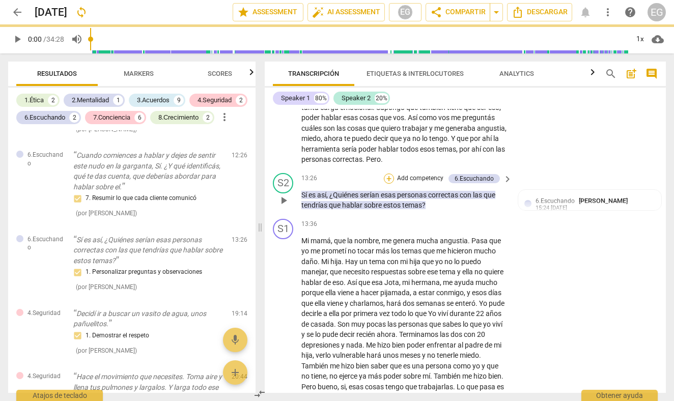
click at [389, 174] on div "+" at bounding box center [389, 179] width 10 height 10
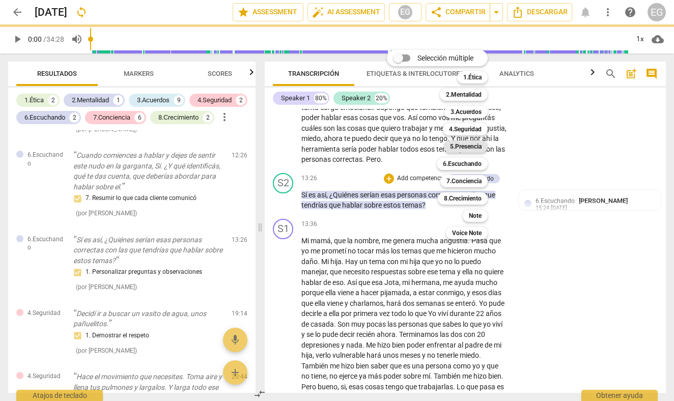
click at [476, 148] on b "5.Presencia" at bounding box center [466, 146] width 32 height 12
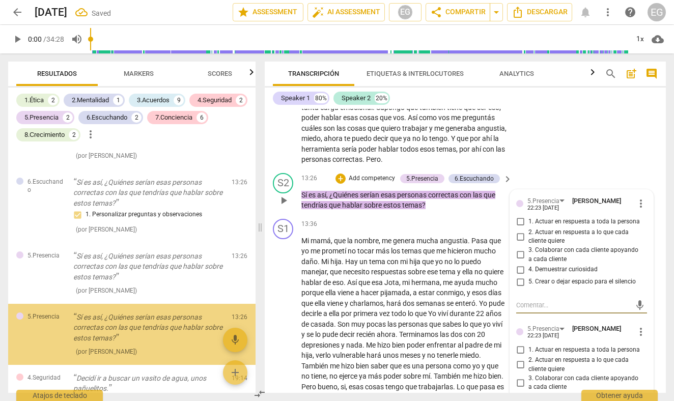
scroll to position [1170, 0]
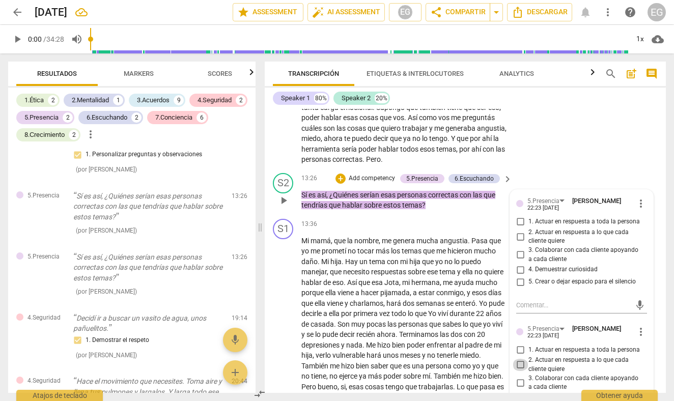
click at [521, 359] on input "2. Actuar en respuesta a lo que cada cliente quiere" at bounding box center [520, 365] width 16 height 12
checkbox input "true"
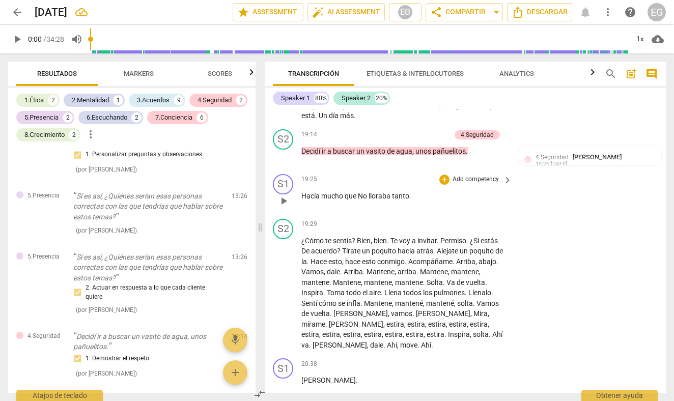
scroll to position [2887, 0]
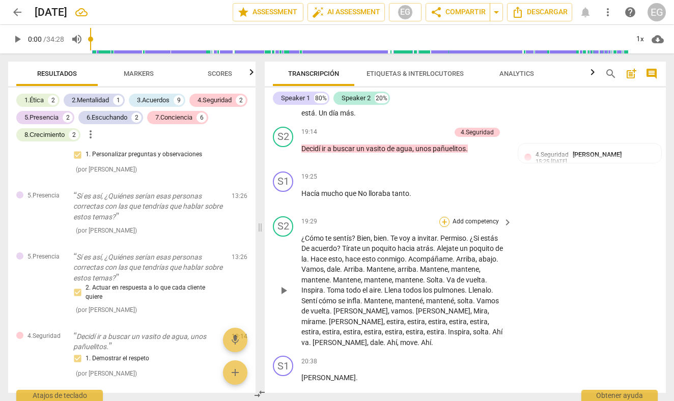
click at [444, 217] on div "+" at bounding box center [444, 222] width 10 height 10
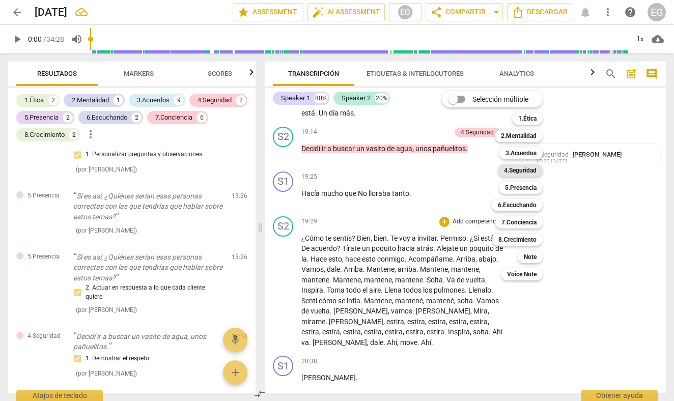
click at [516, 173] on b "4.Seguridad" at bounding box center [520, 170] width 33 height 12
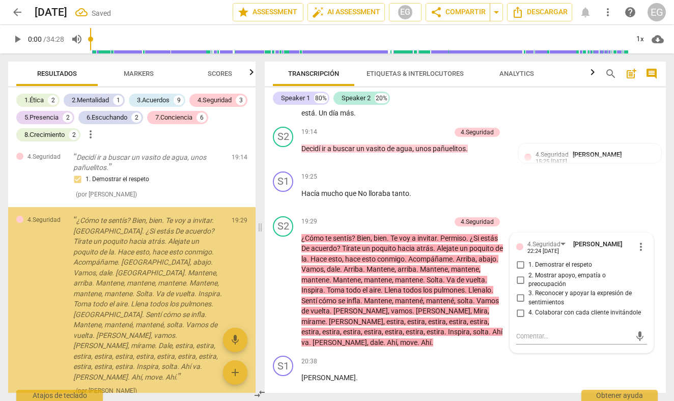
scroll to position [1366, 0]
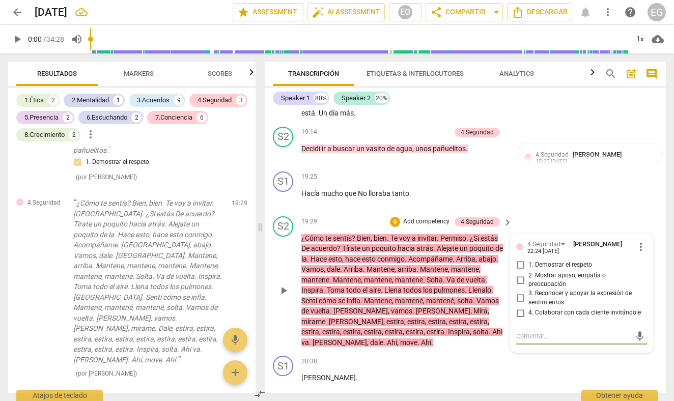
click at [518, 274] on input "2. Mostrar apoyo, empatía o preocupación" at bounding box center [520, 280] width 16 height 12
checkbox input "true"
click at [266, 218] on div "S2 play_arrow pause 19:29 + Add competency 4.Seguridad keyboard_arrow_right ¿Có…" at bounding box center [465, 282] width 401 height 140
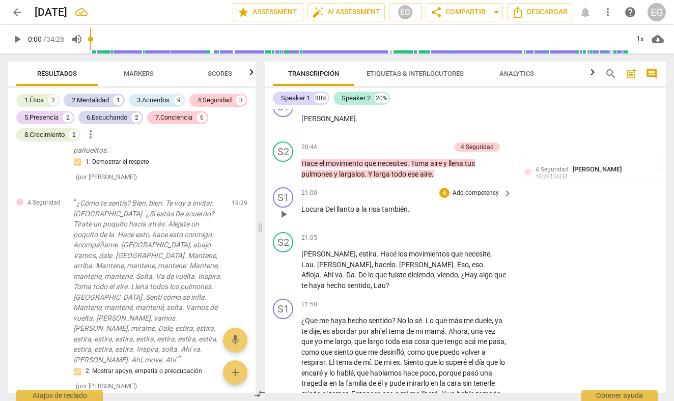
scroll to position [3153, 0]
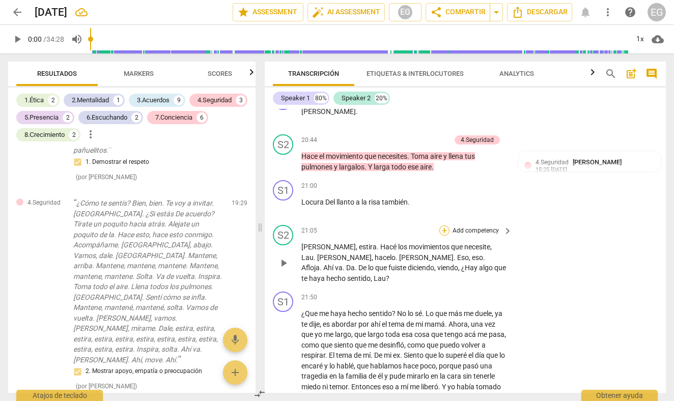
click at [445, 226] on div "+" at bounding box center [444, 231] width 10 height 10
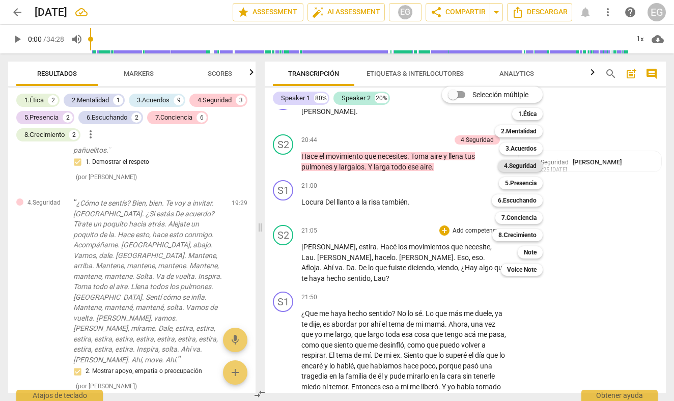
click at [520, 166] on b "4.Seguridad" at bounding box center [520, 166] width 33 height 12
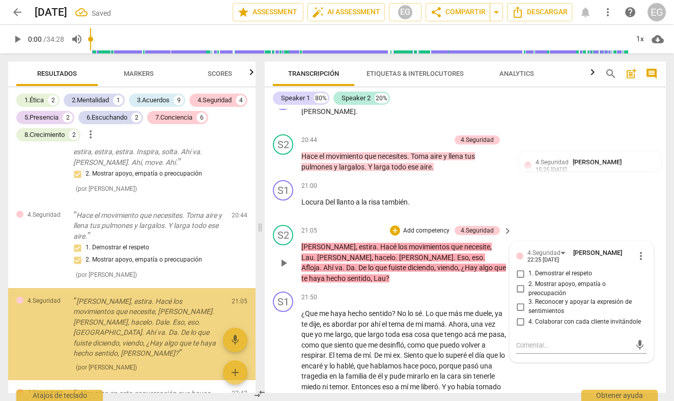
scroll to position [1590, 0]
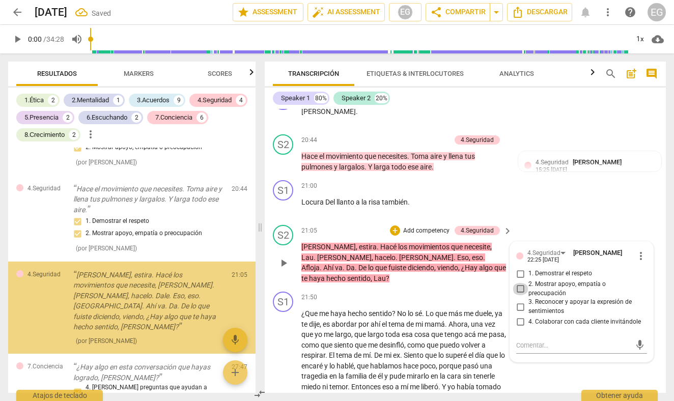
click at [520, 283] on input "2. Mostrar apoyo, empatía o preocupación" at bounding box center [520, 289] width 16 height 12
checkbox input "true"
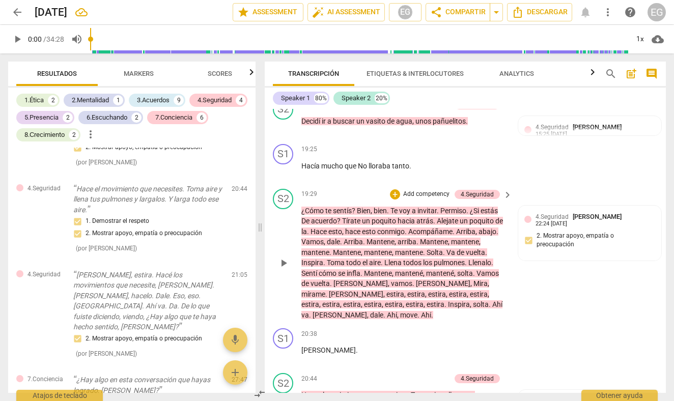
scroll to position [2913, 0]
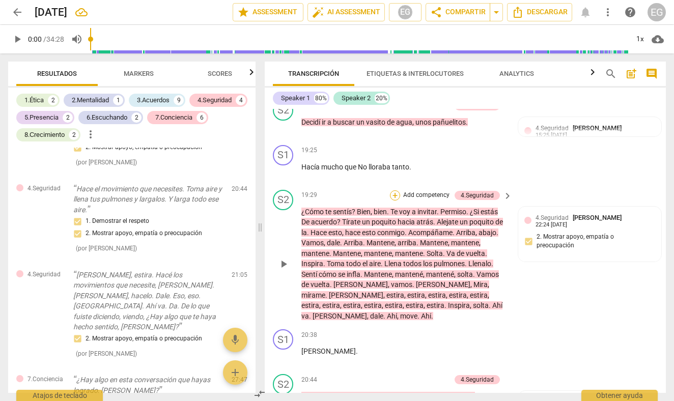
click at [394, 190] on div "+" at bounding box center [395, 195] width 10 height 10
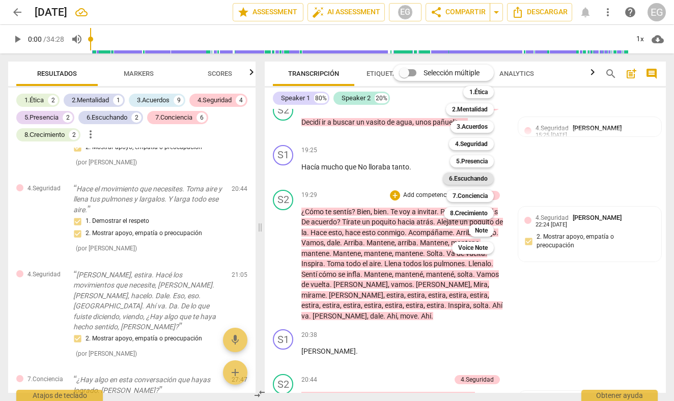
click at [463, 179] on b "6.Escuchando" at bounding box center [468, 179] width 39 height 12
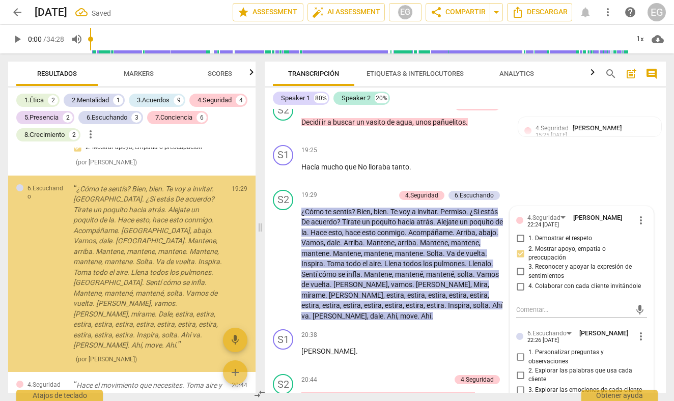
scroll to position [1551, 0]
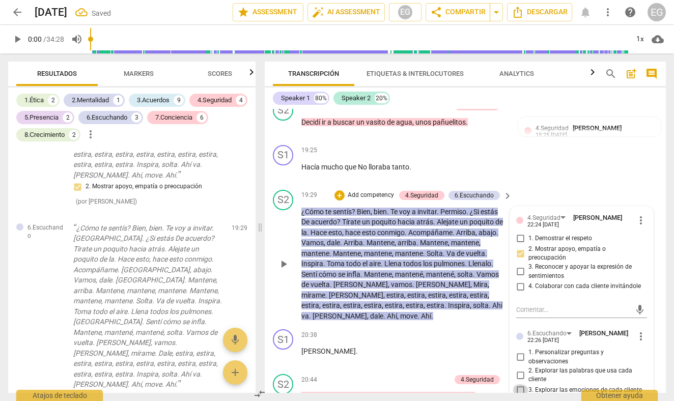
click at [521, 384] on input "3. Explorar las emociones de cada cliente" at bounding box center [520, 390] width 16 height 12
checkbox input "true"
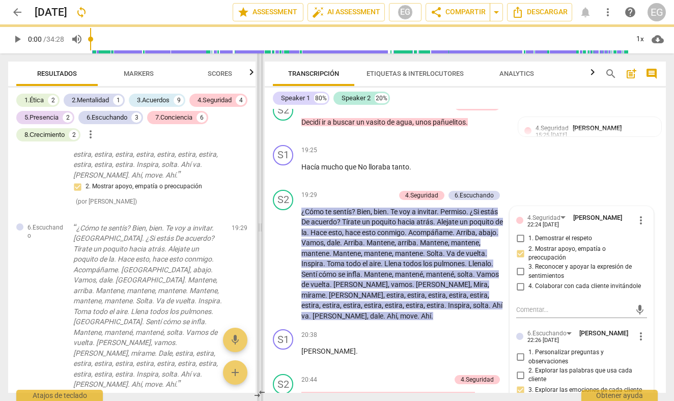
click at [263, 209] on span at bounding box center [260, 227] width 6 height 348
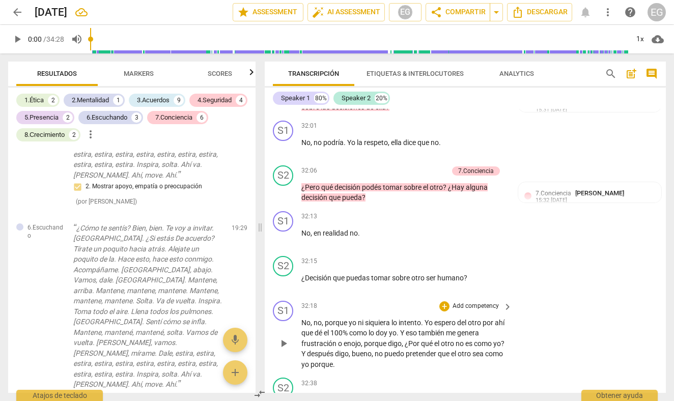
scroll to position [4904, 0]
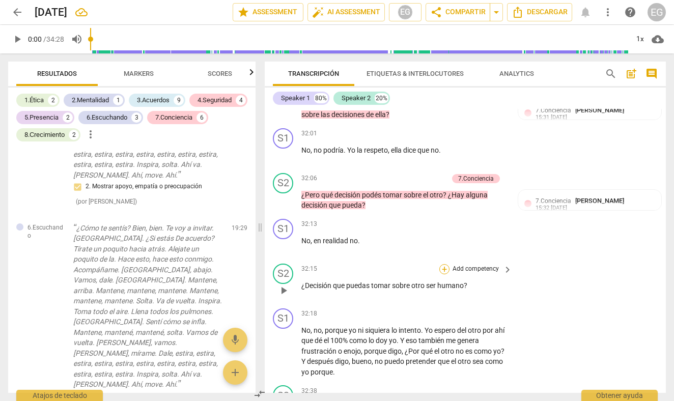
click at [444, 264] on div "+" at bounding box center [444, 269] width 10 height 10
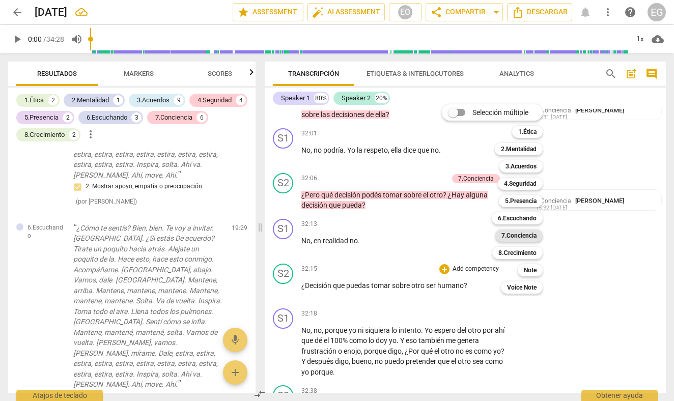
click at [513, 233] on b "7.Conciencia" at bounding box center [518, 236] width 35 height 12
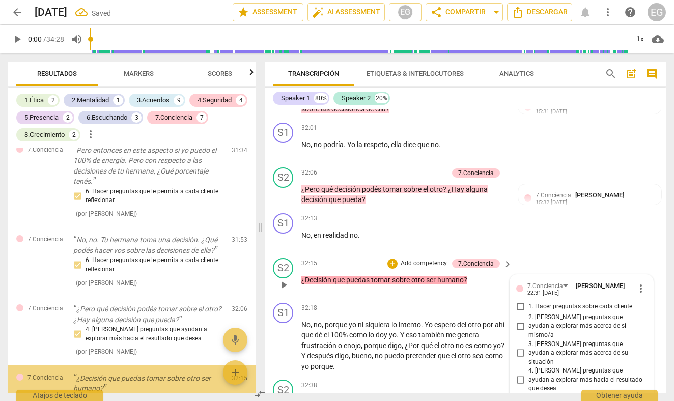
scroll to position [2362, 0]
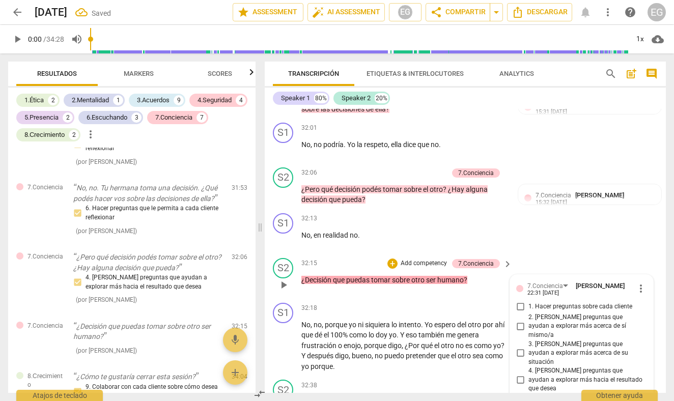
checkbox input "true"
click at [272, 299] on div "S1 play_arrow pause 32:18 + Add competency keyboard_arrow_right No , no , porqu…" at bounding box center [465, 337] width 401 height 77
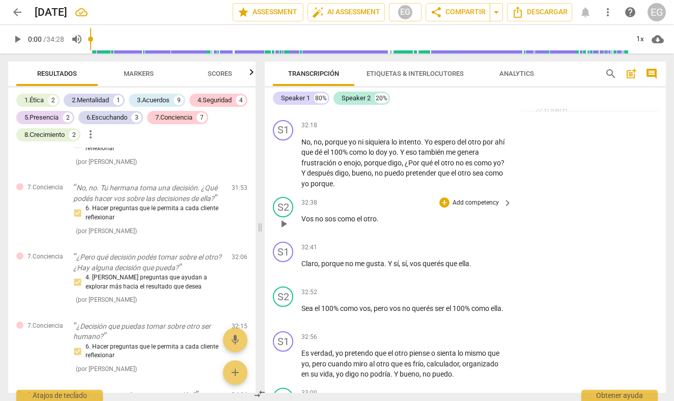
scroll to position [5106, 0]
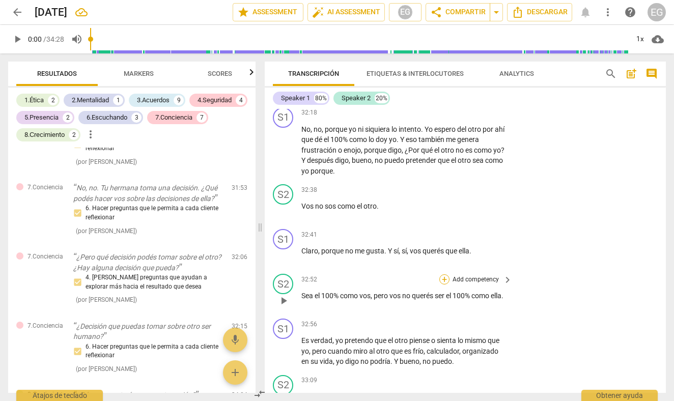
click at [443, 274] on div "+" at bounding box center [444, 279] width 10 height 10
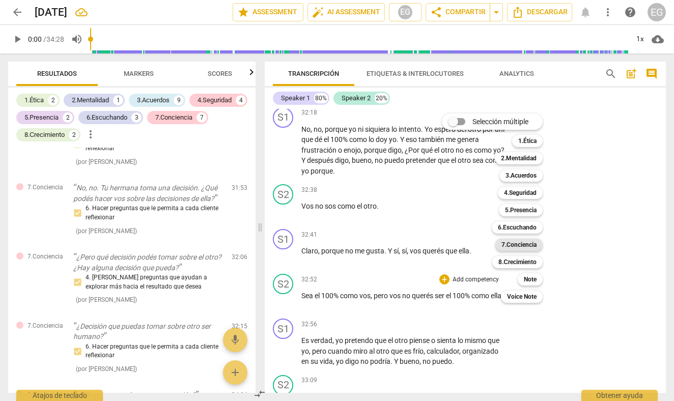
click at [512, 245] on b "7.Conciencia" at bounding box center [518, 245] width 35 height 12
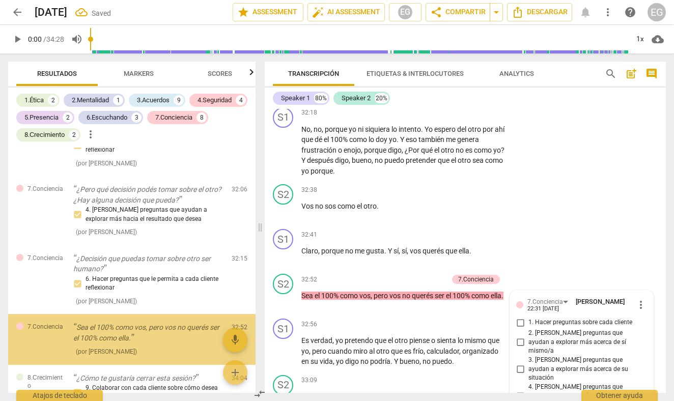
scroll to position [5259, 0]
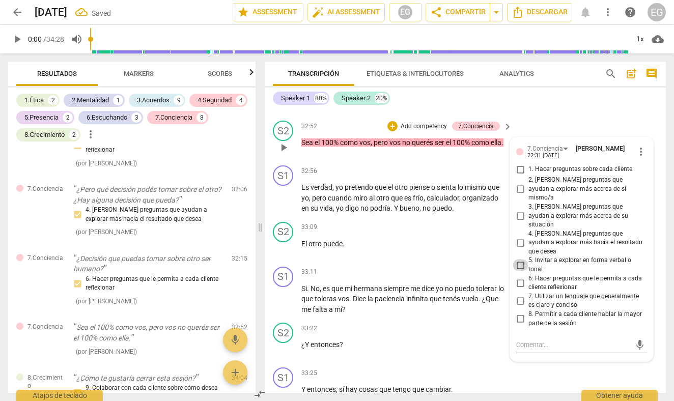
click at [519, 259] on input "5. Invitar a explorar en forma verbal o tonal" at bounding box center [520, 265] width 16 height 12
checkbox input "true"
click at [267, 263] on div "S1 play_arrow pause 33:11 + Add competency keyboard_arrow_right Si . No , es qu…" at bounding box center [465, 291] width 401 height 57
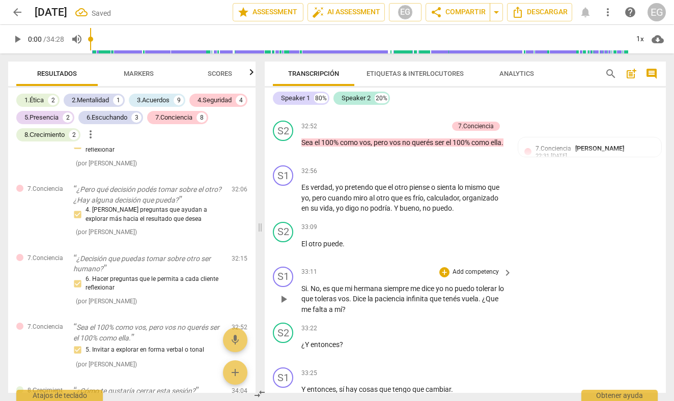
click at [455, 268] on p "Add competency" at bounding box center [476, 272] width 48 height 9
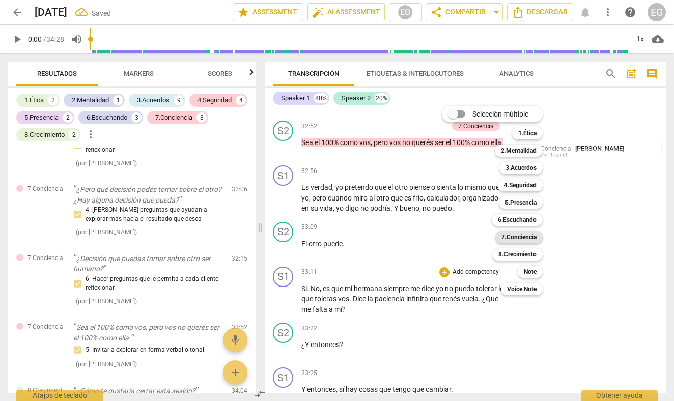
click at [524, 234] on b "7.Conciencia" at bounding box center [518, 237] width 35 height 12
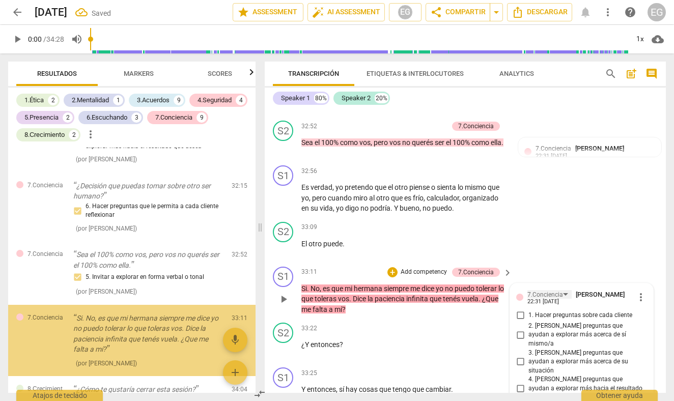
scroll to position [5266, 0]
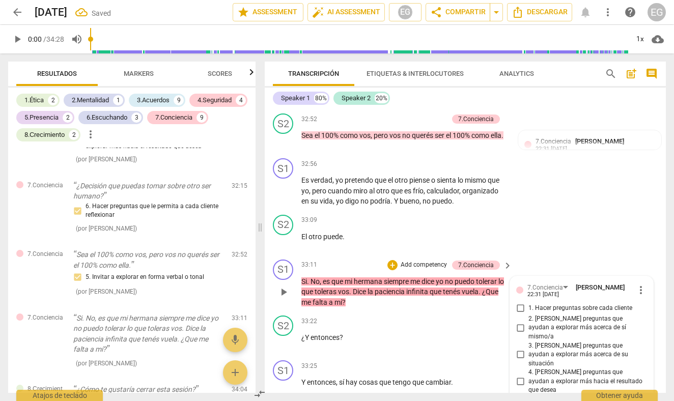
click at [520, 398] on input "5. Invitar a explorar en forma verbal o tonal" at bounding box center [520, 404] width 16 height 12
checkbox input "true"
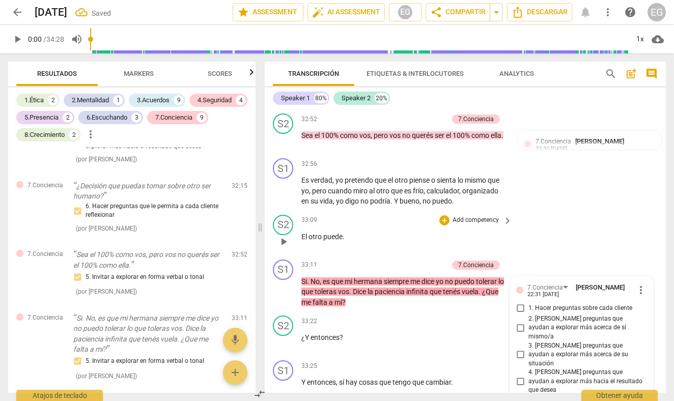
click at [286, 236] on span "play_arrow" at bounding box center [283, 242] width 12 height 12
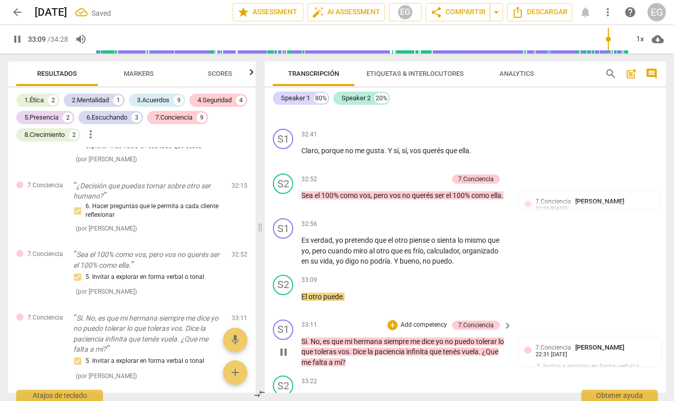
scroll to position [5202, 0]
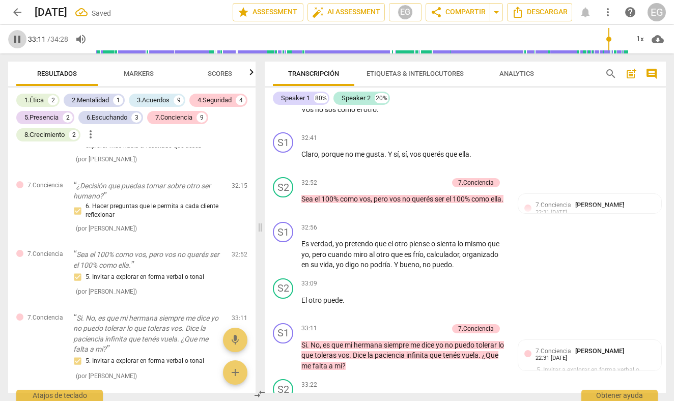
click at [21, 37] on span "pause" at bounding box center [17, 39] width 12 height 12
type input "1992"
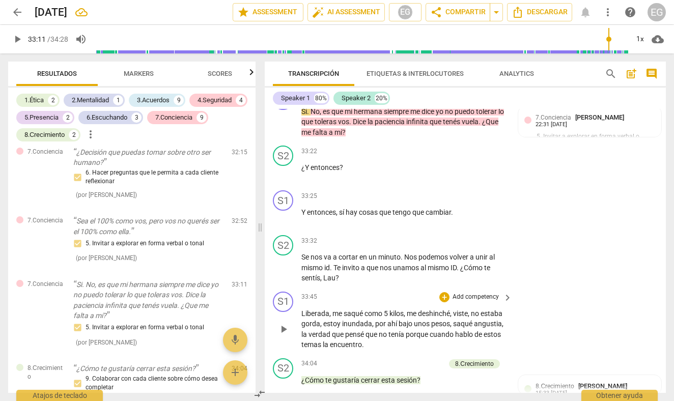
scroll to position [5437, 0]
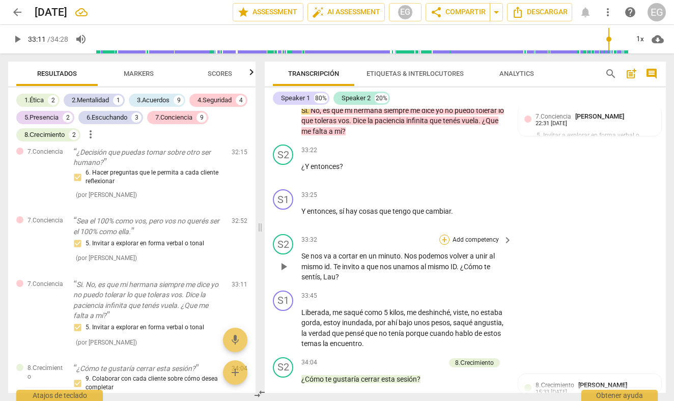
click at [444, 235] on div "+" at bounding box center [444, 240] width 10 height 10
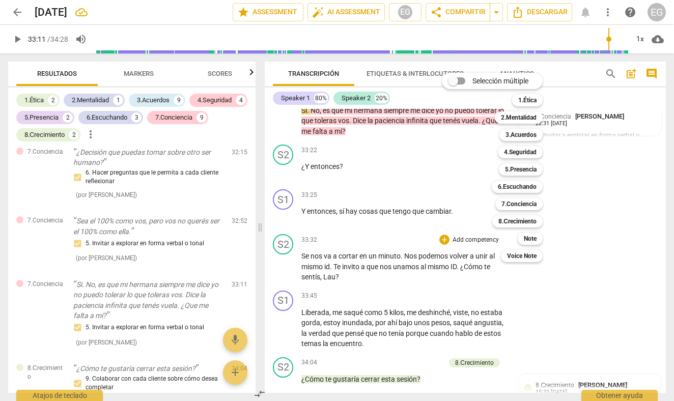
click at [232, 183] on div at bounding box center [337, 200] width 674 height 401
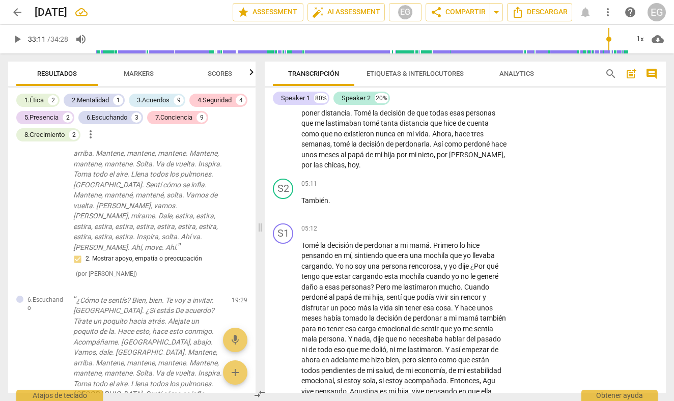
scroll to position [1472, 0]
